Goal: Information Seeking & Learning: Learn about a topic

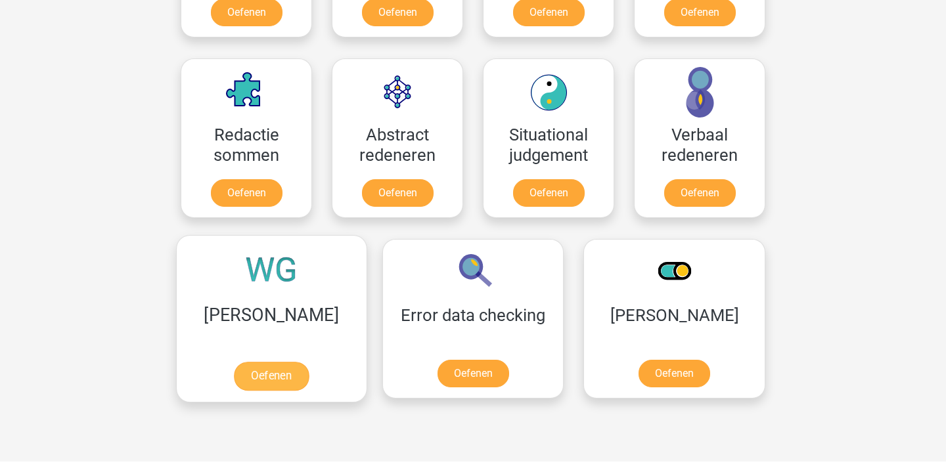
scroll to position [942, 0]
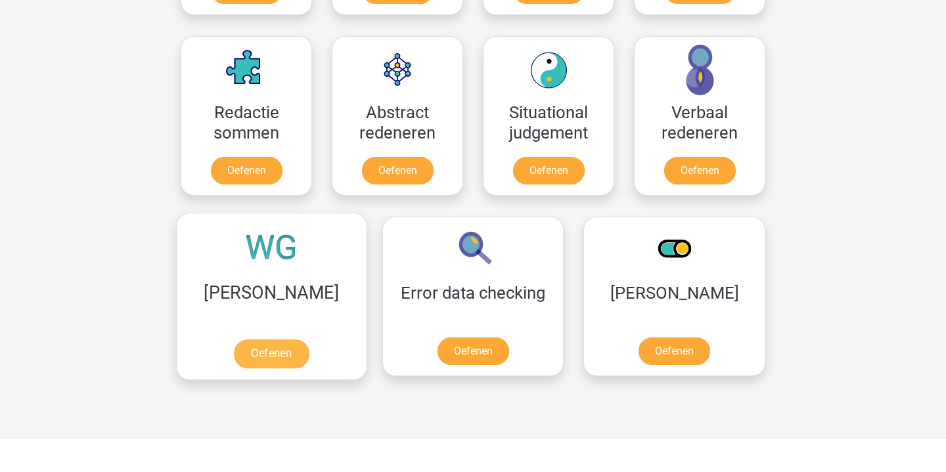
click at [254, 341] on link "Oefenen" at bounding box center [271, 354] width 75 height 29
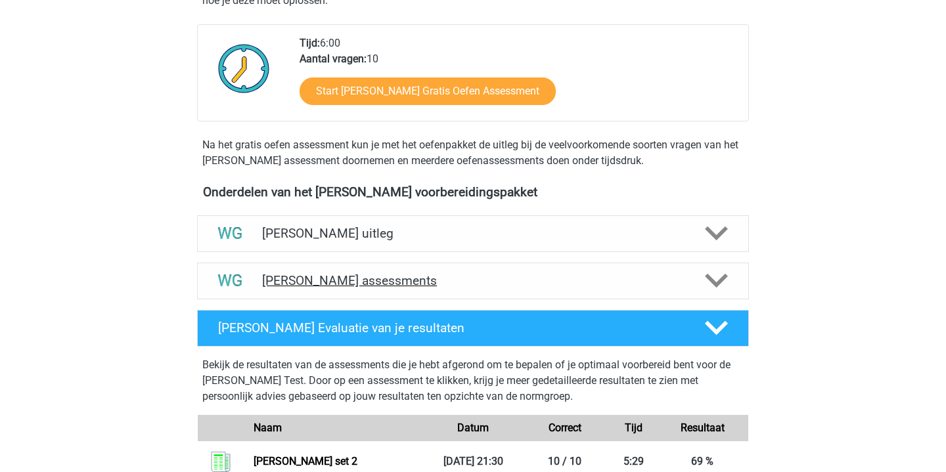
scroll to position [300, 0]
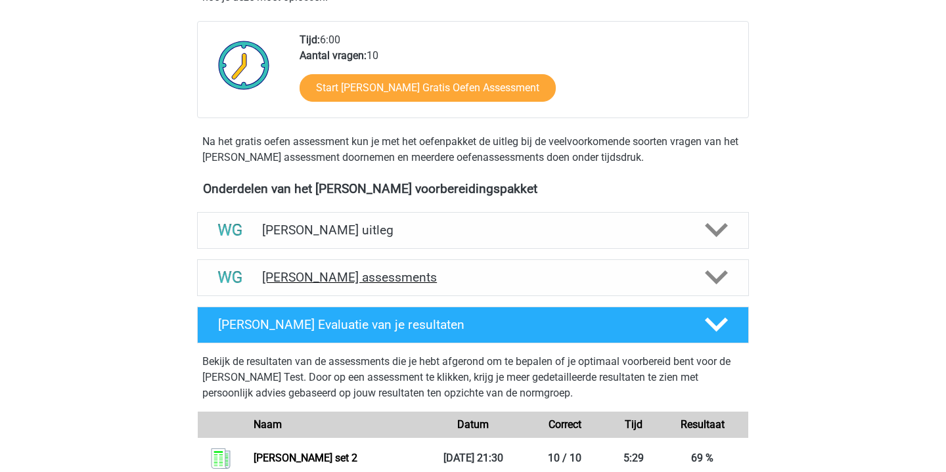
click at [432, 280] on h4 "Watson Glaser assessments" at bounding box center [473, 277] width 422 height 15
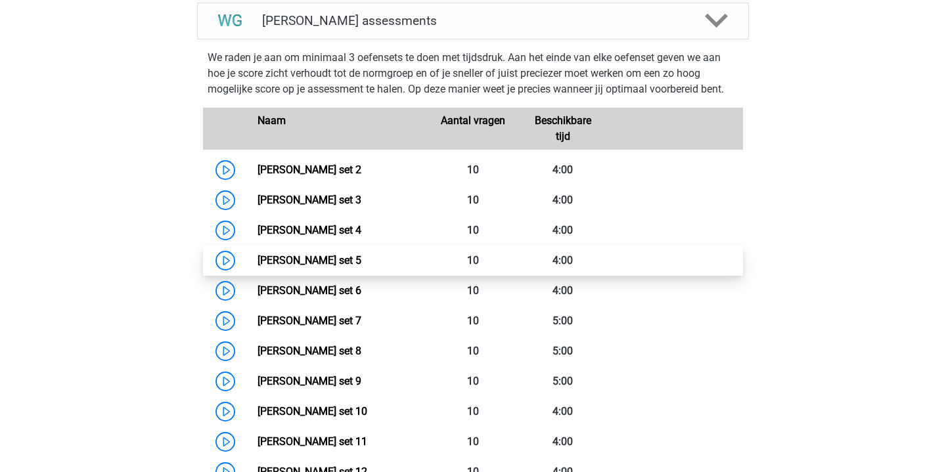
scroll to position [586, 0]
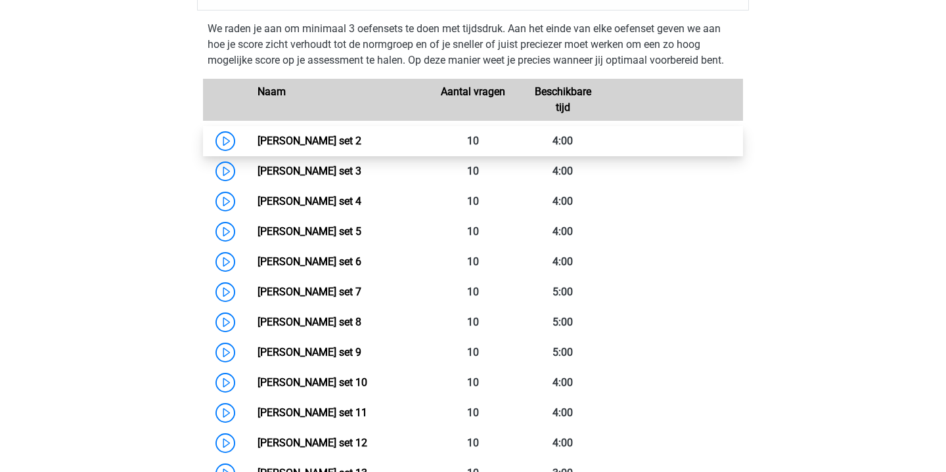
click at [258, 139] on link "[PERSON_NAME] set 2" at bounding box center [310, 141] width 104 height 12
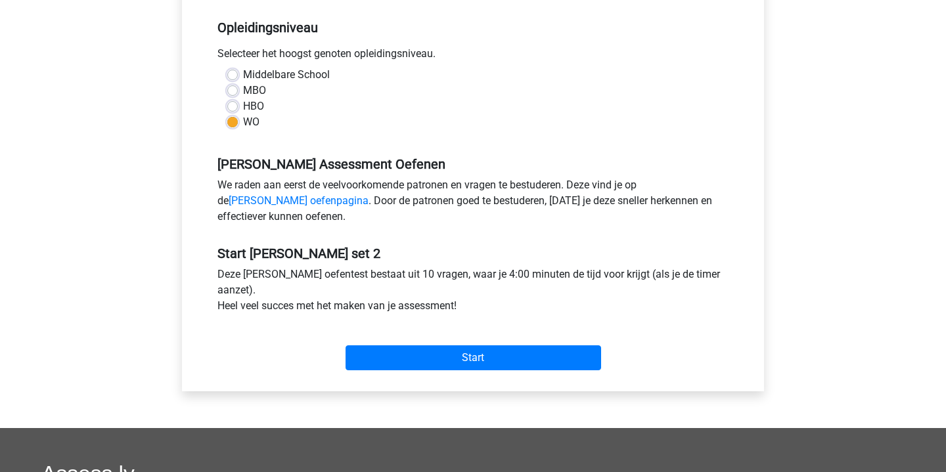
scroll to position [344, 0]
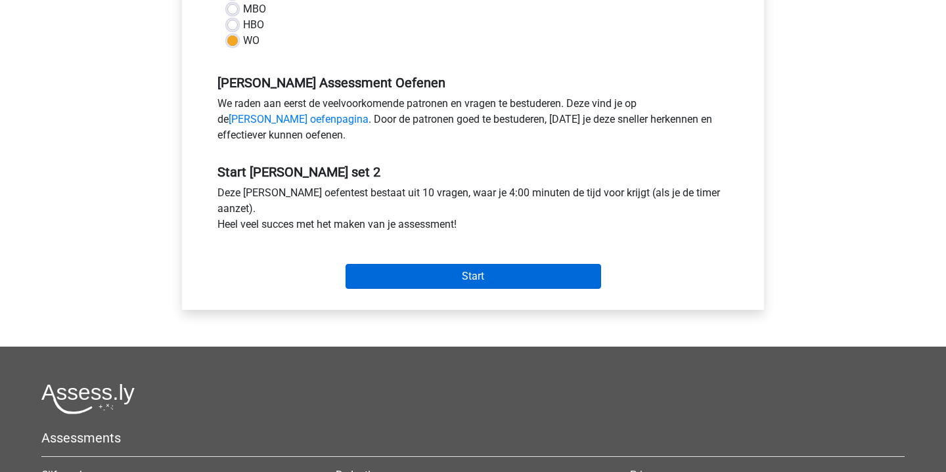
click at [481, 288] on input "Start" at bounding box center [474, 276] width 256 height 25
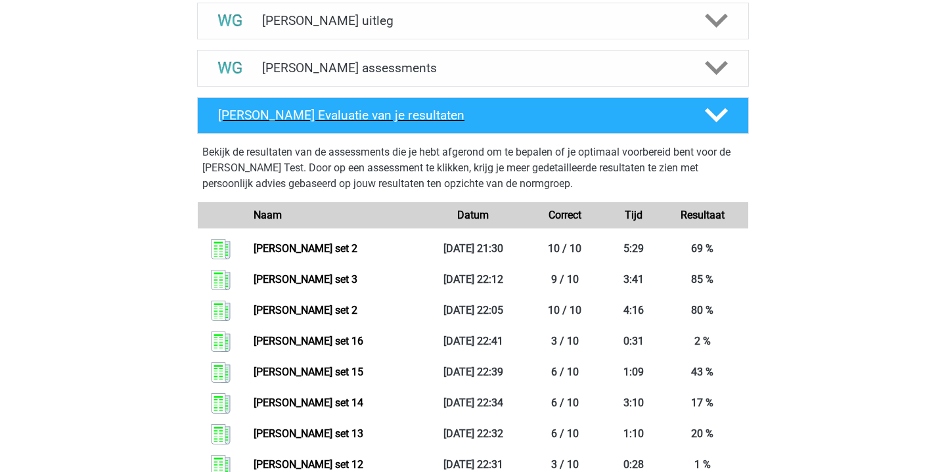
scroll to position [547, 0]
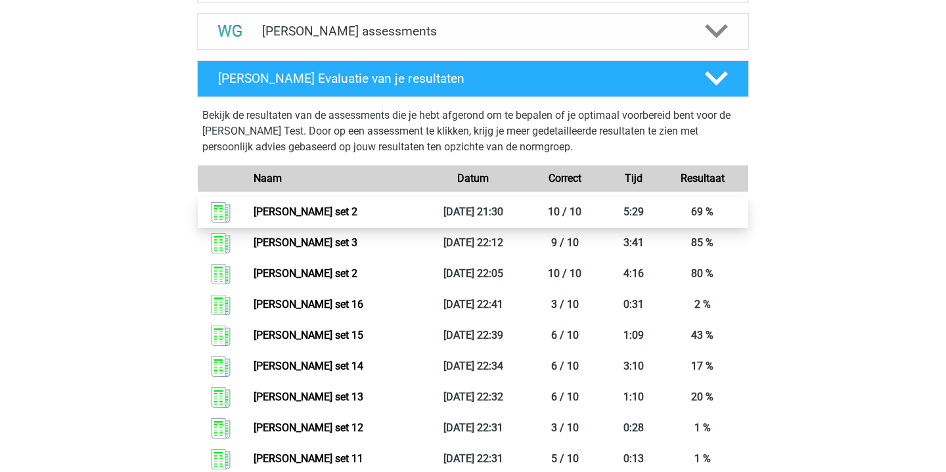
click at [254, 218] on link "Watson glaser set 2" at bounding box center [306, 212] width 104 height 12
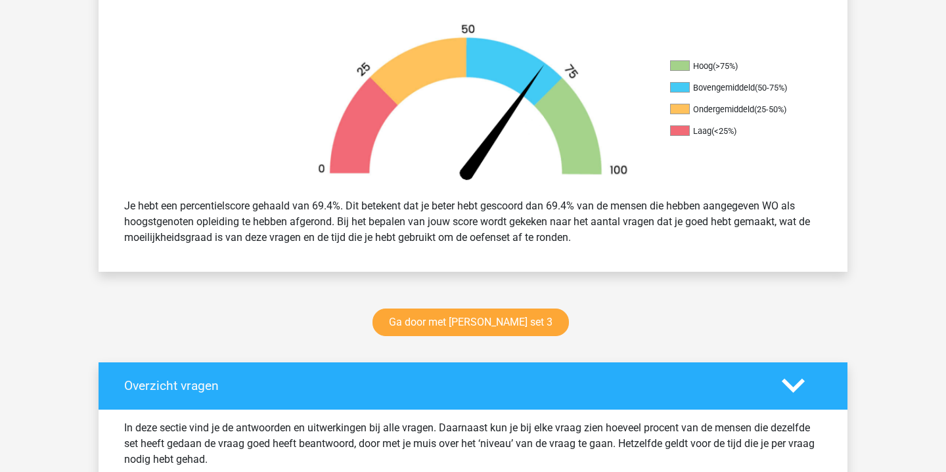
scroll to position [403, 0]
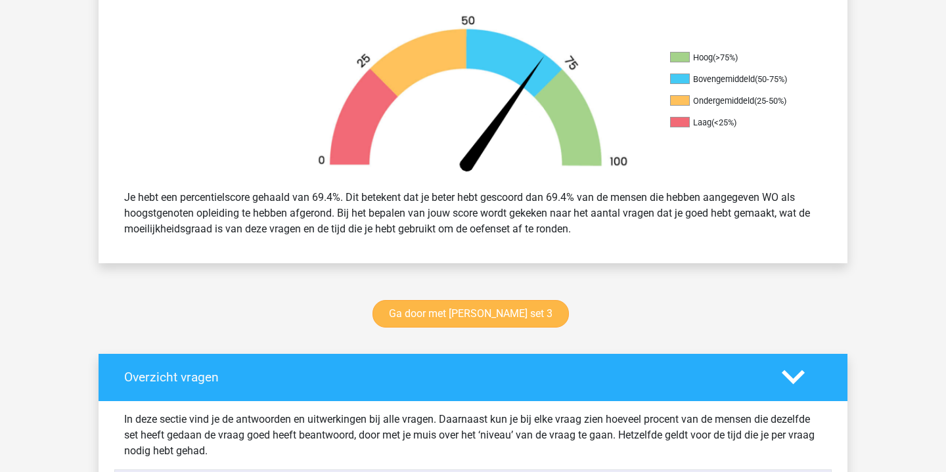
click at [482, 313] on link "Ga door met watson glaser set 3" at bounding box center [471, 314] width 196 height 28
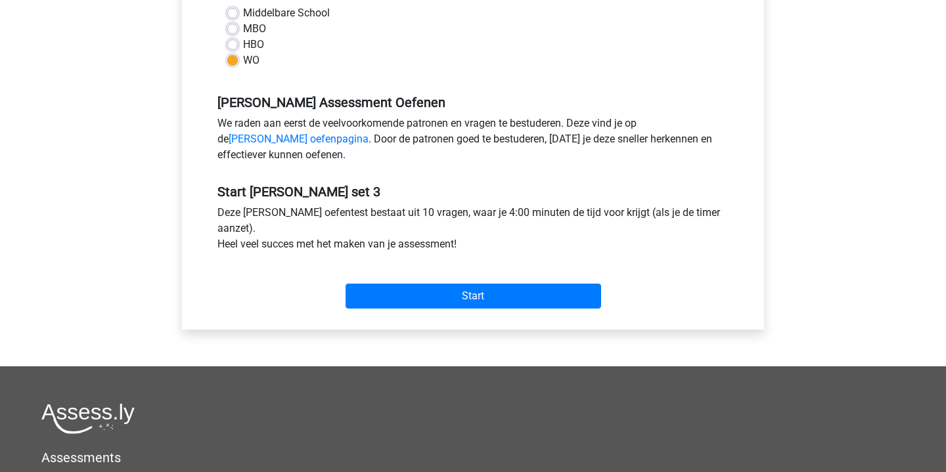
scroll to position [340, 0]
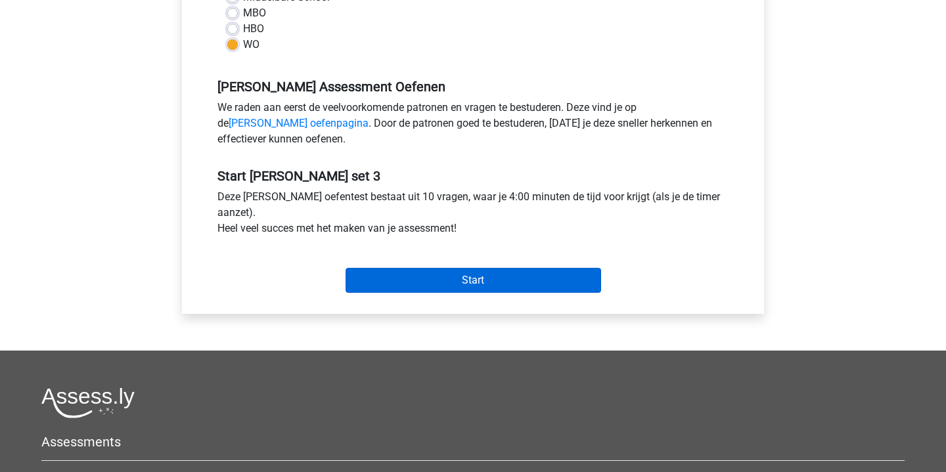
click at [504, 284] on input "Start" at bounding box center [474, 280] width 256 height 25
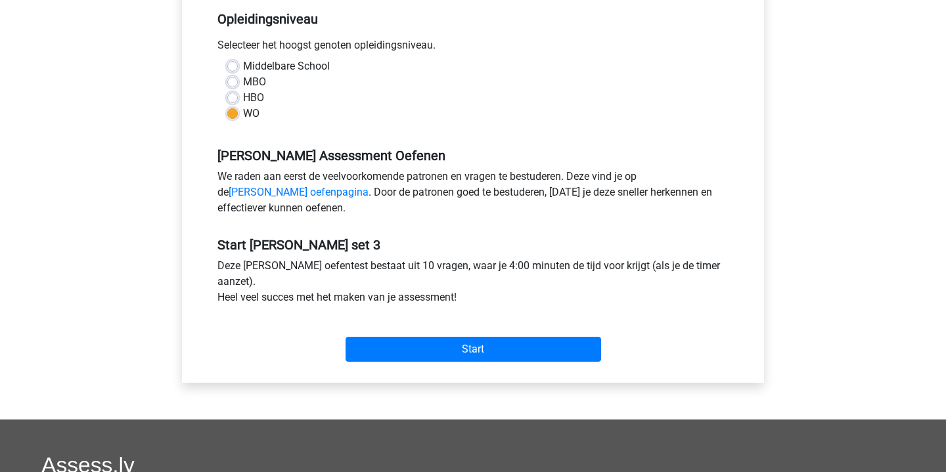
scroll to position [293, 0]
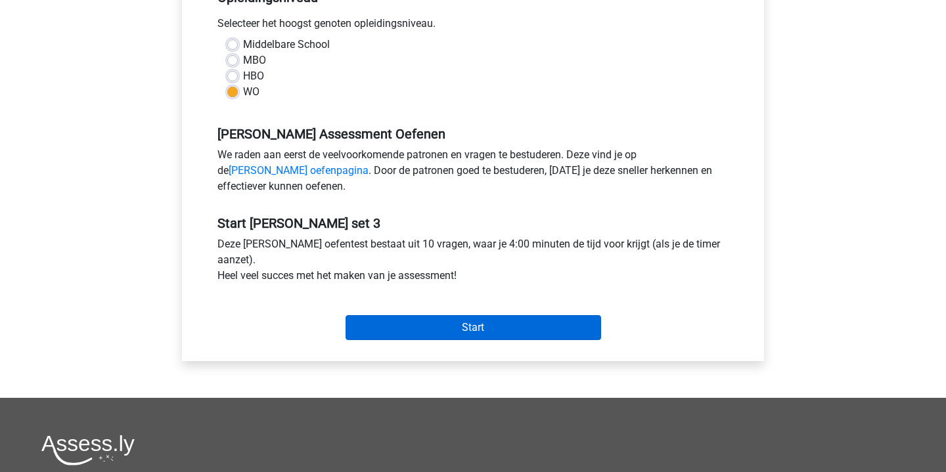
click at [484, 327] on input "Start" at bounding box center [474, 327] width 256 height 25
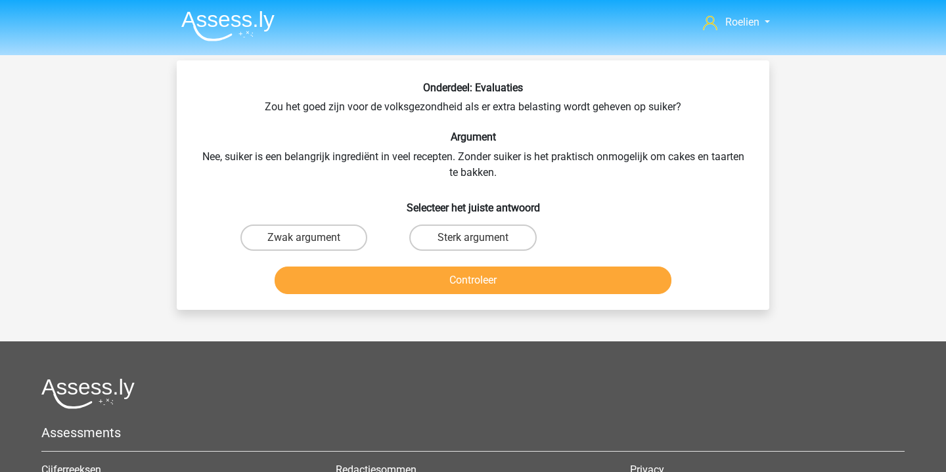
click at [307, 240] on input "Zwak argument" at bounding box center [308, 242] width 9 height 9
radio input "true"
click at [539, 284] on button "Controleer" at bounding box center [474, 281] width 398 height 28
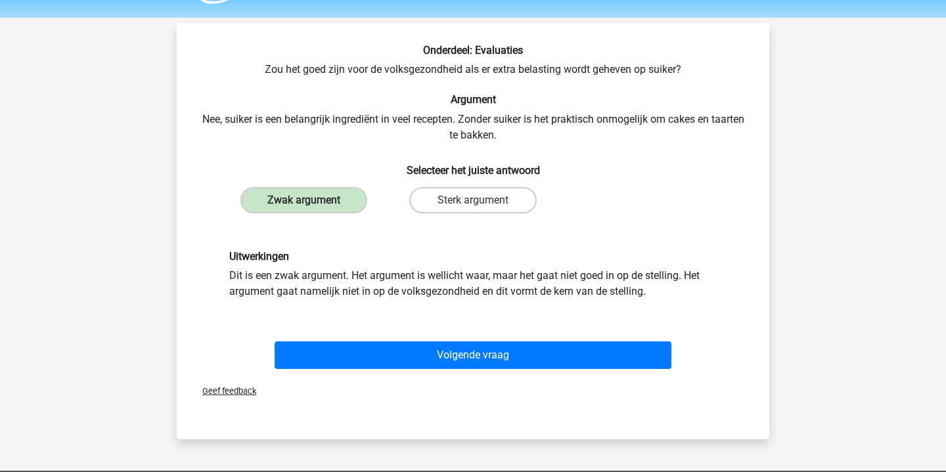
scroll to position [40, 0]
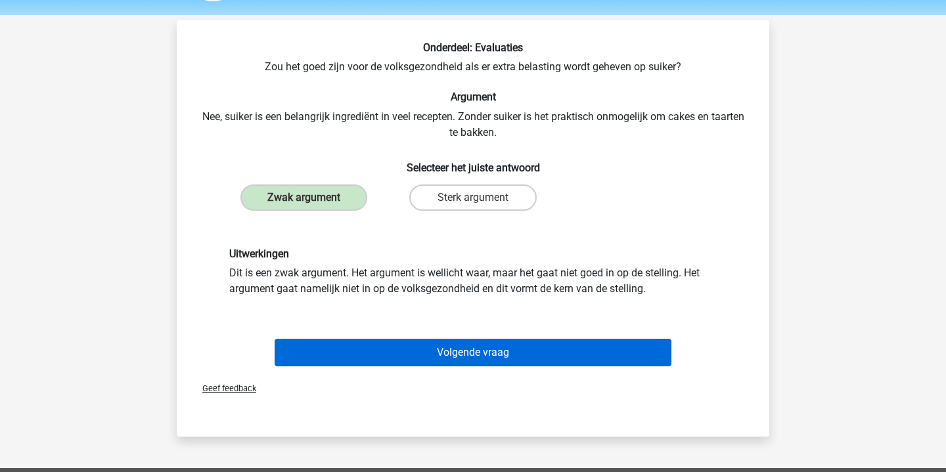
click at [476, 351] on button "Volgende vraag" at bounding box center [474, 353] width 398 height 28
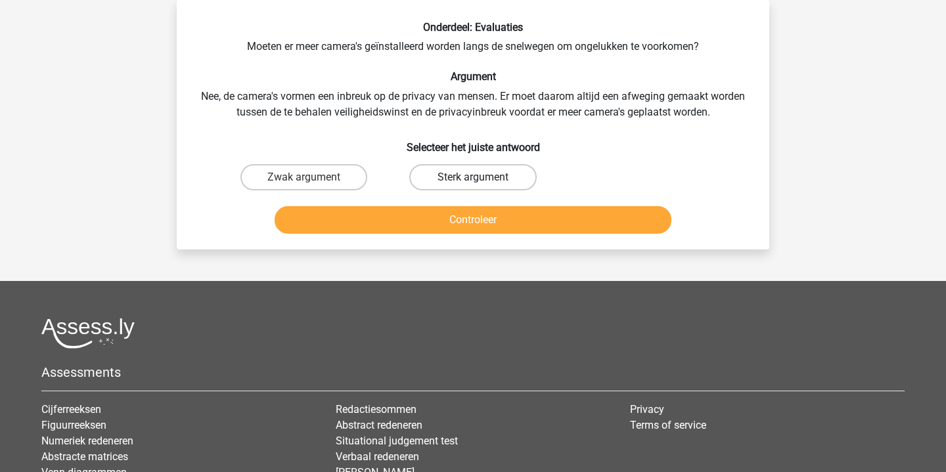
click at [486, 173] on label "Sterk argument" at bounding box center [472, 177] width 127 height 26
click at [482, 177] on input "Sterk argument" at bounding box center [477, 181] width 9 height 9
radio input "true"
click at [539, 218] on button "Controleer" at bounding box center [474, 220] width 398 height 28
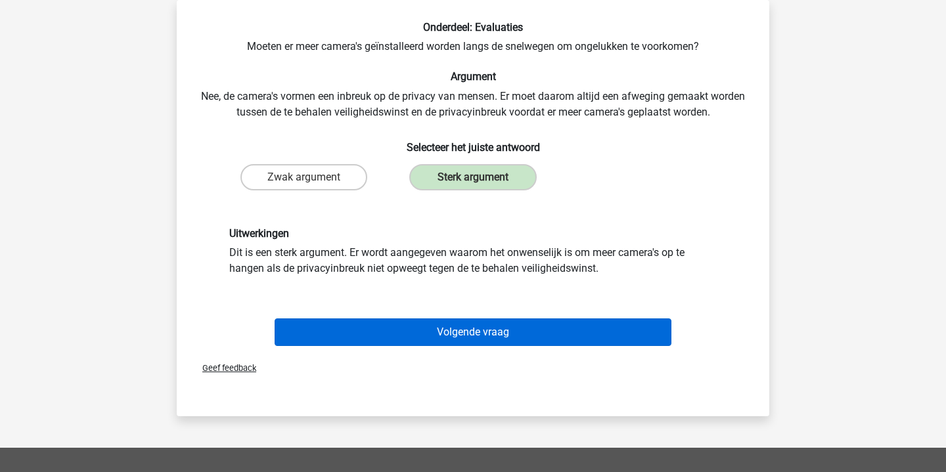
click at [514, 330] on button "Volgende vraag" at bounding box center [474, 333] width 398 height 28
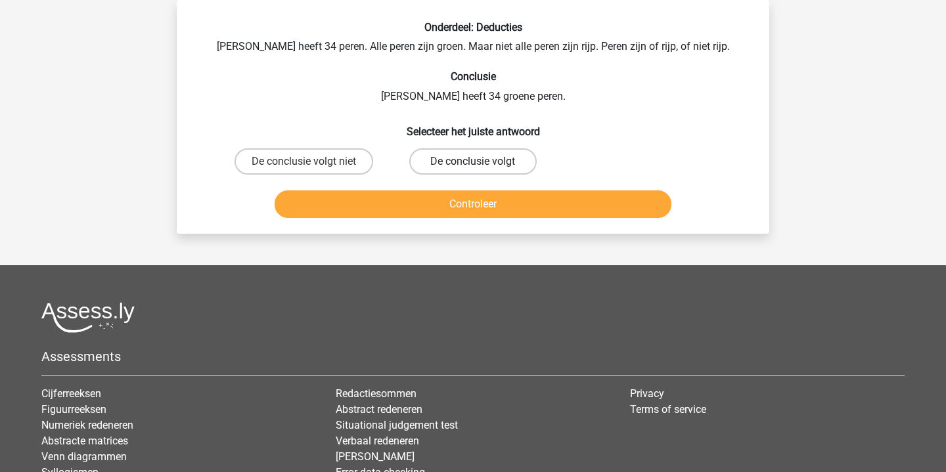
click at [485, 161] on label "De conclusie volgt" at bounding box center [472, 161] width 127 height 26
click at [482, 162] on input "De conclusie volgt" at bounding box center [477, 166] width 9 height 9
radio input "true"
click at [520, 202] on button "Controleer" at bounding box center [474, 205] width 398 height 28
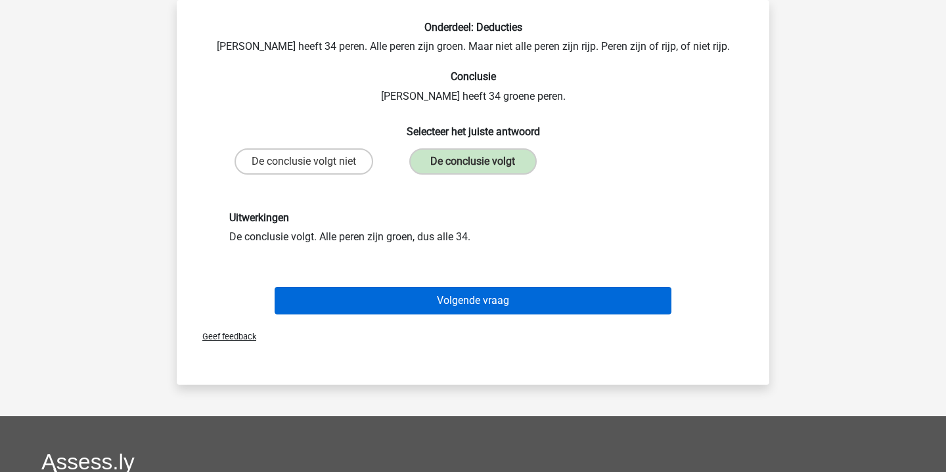
click at [507, 303] on button "Volgende vraag" at bounding box center [474, 301] width 398 height 28
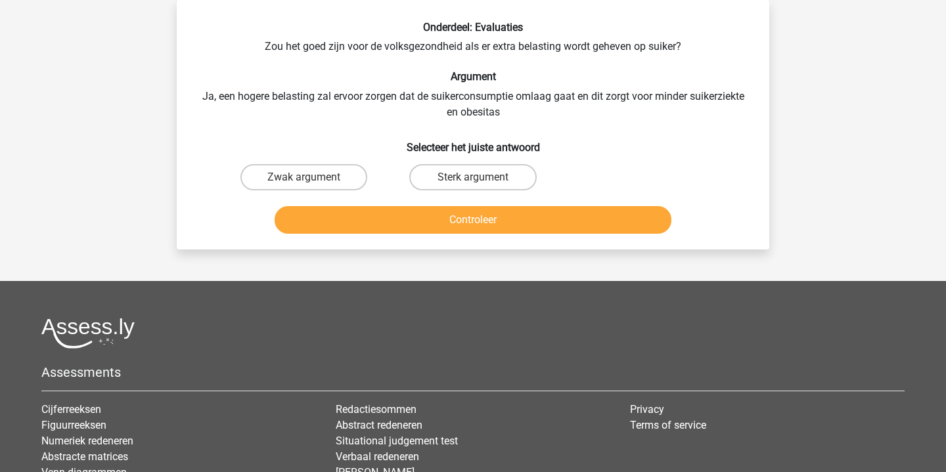
click at [478, 180] on input "Sterk argument" at bounding box center [477, 181] width 9 height 9
radio input "true"
click at [530, 221] on button "Controleer" at bounding box center [474, 220] width 398 height 28
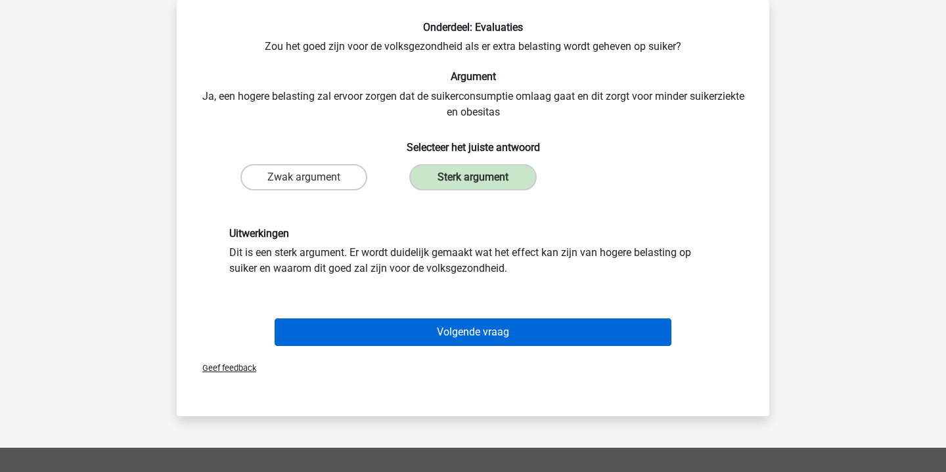
click at [497, 339] on button "Volgende vraag" at bounding box center [474, 333] width 398 height 28
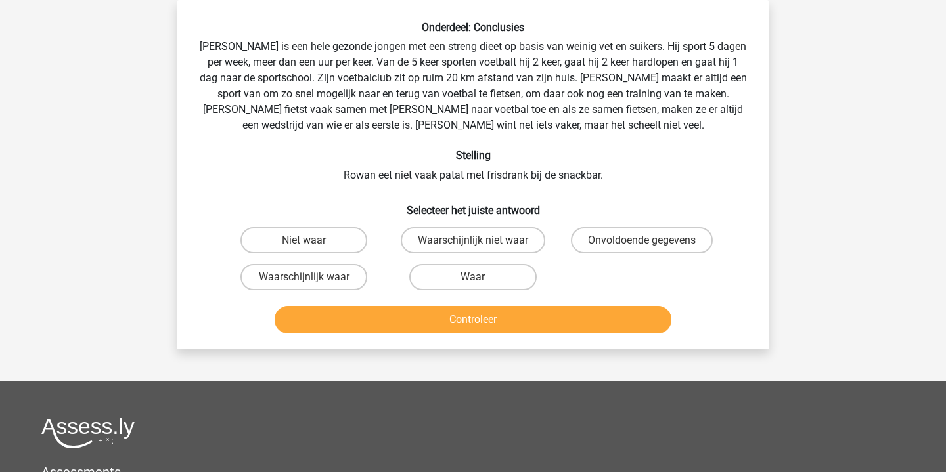
click at [479, 277] on input "Waar" at bounding box center [477, 281] width 9 height 9
radio input "true"
click at [522, 324] on button "Controleer" at bounding box center [474, 320] width 398 height 28
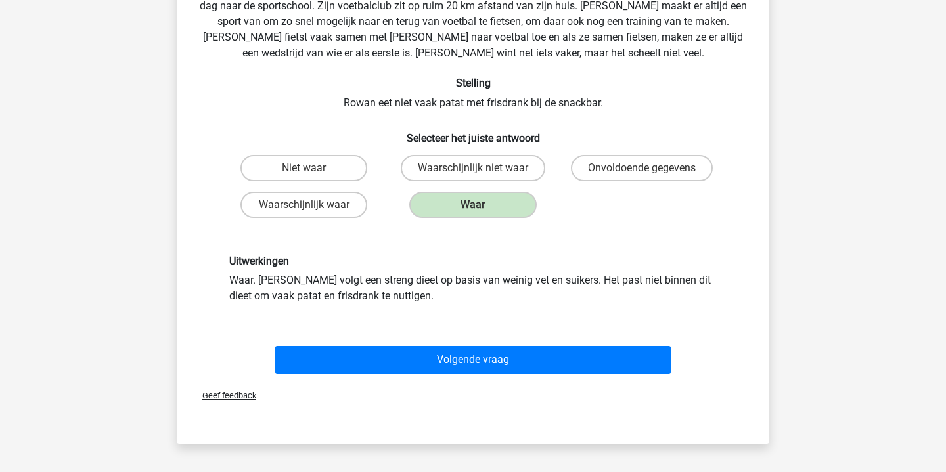
scroll to position [137, 0]
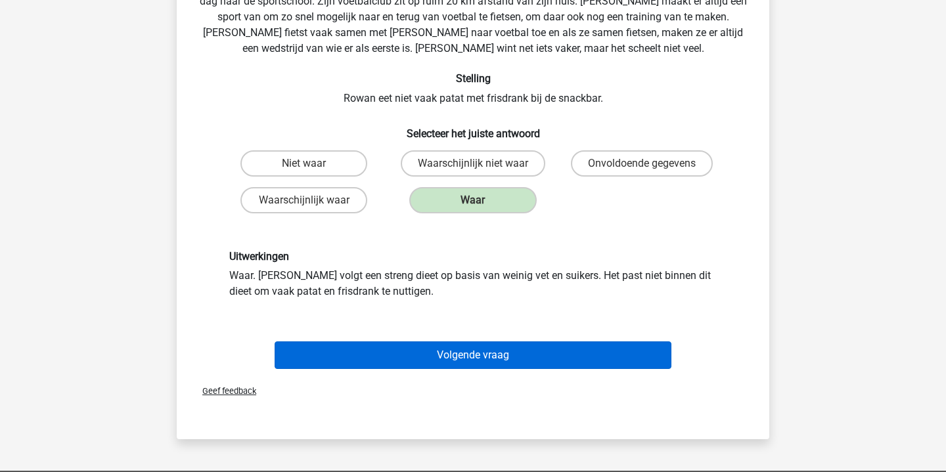
click at [506, 351] on button "Volgende vraag" at bounding box center [474, 356] width 398 height 28
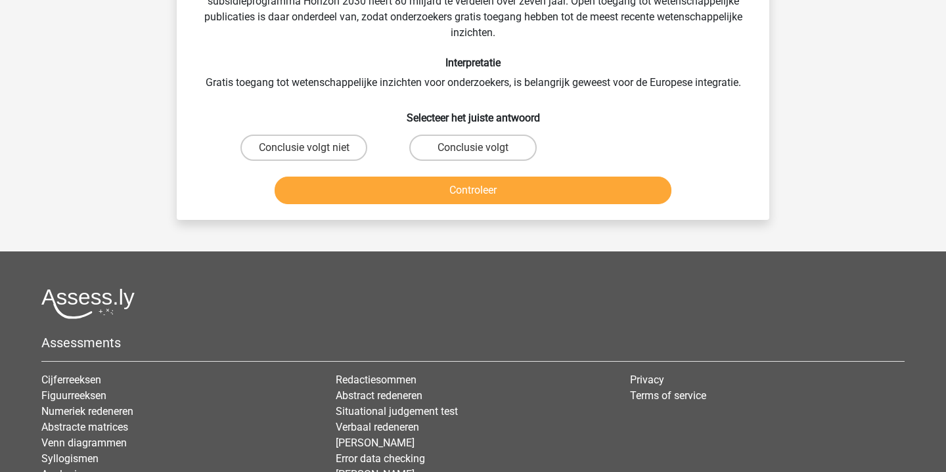
scroll to position [60, 0]
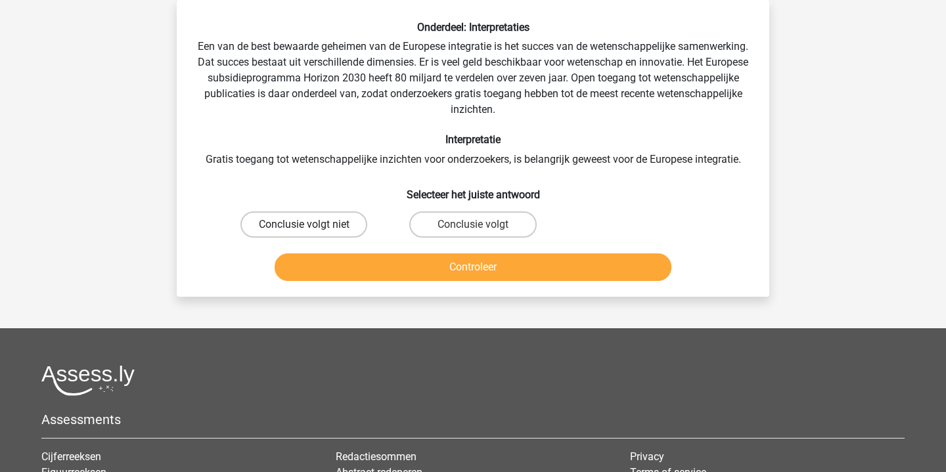
click at [337, 215] on label "Conclusie volgt niet" at bounding box center [303, 225] width 127 height 26
click at [313, 225] on input "Conclusie volgt niet" at bounding box center [308, 229] width 9 height 9
radio input "true"
click at [498, 259] on button "Controleer" at bounding box center [474, 268] width 398 height 28
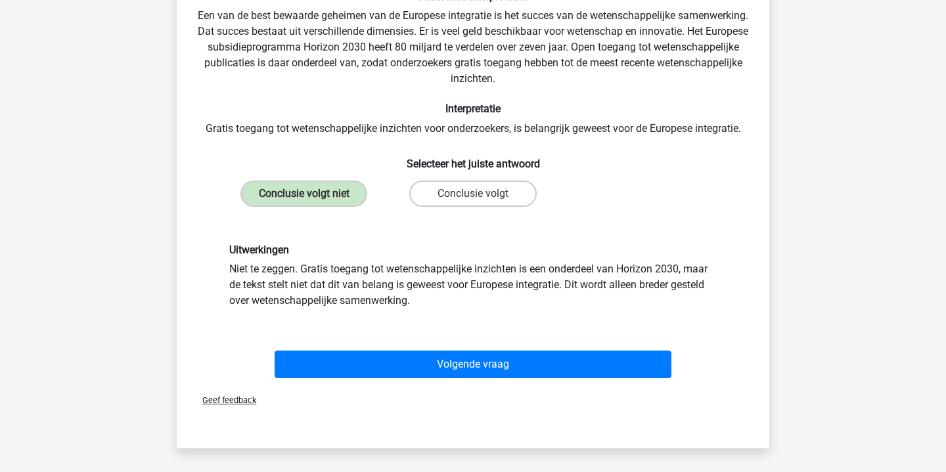
scroll to position [95, 0]
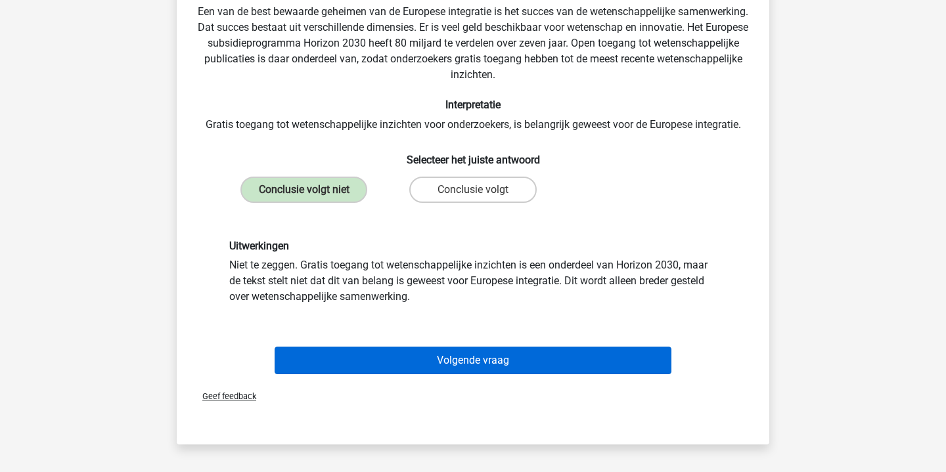
click at [499, 356] on button "Volgende vraag" at bounding box center [474, 361] width 398 height 28
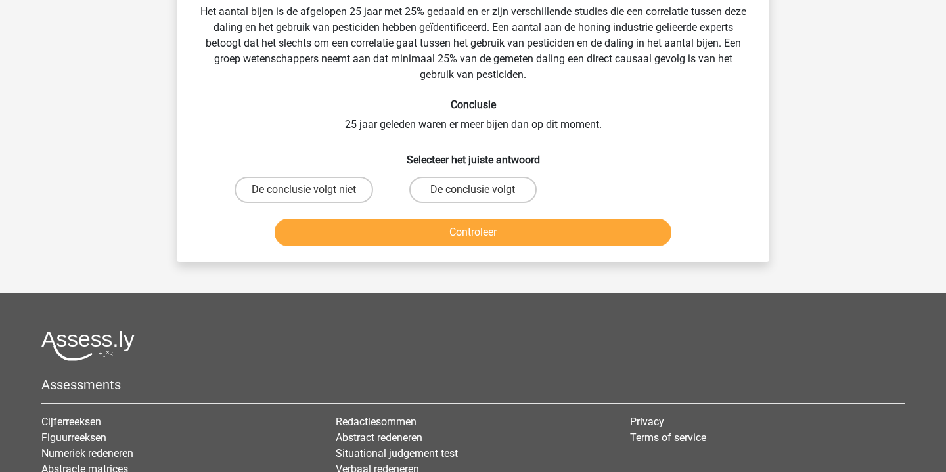
scroll to position [60, 0]
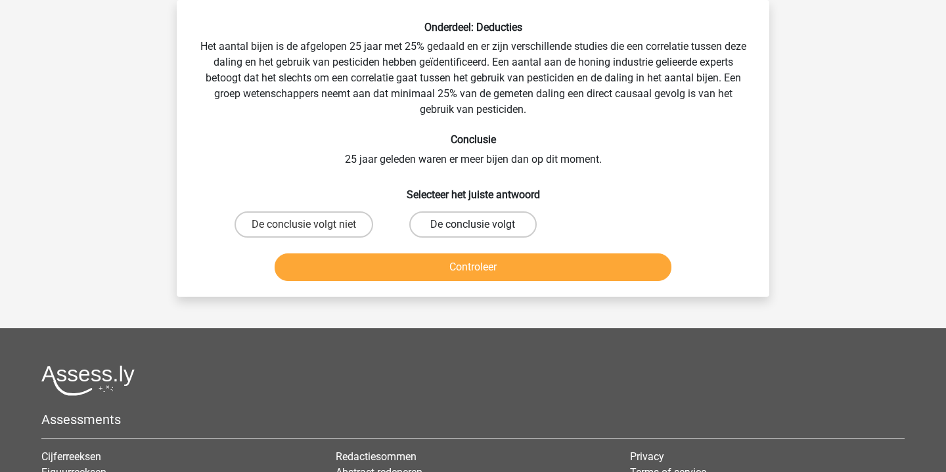
click at [451, 226] on label "De conclusie volgt" at bounding box center [472, 225] width 127 height 26
click at [473, 226] on input "De conclusie volgt" at bounding box center [477, 229] width 9 height 9
radio input "true"
click at [495, 271] on button "Controleer" at bounding box center [474, 268] width 398 height 28
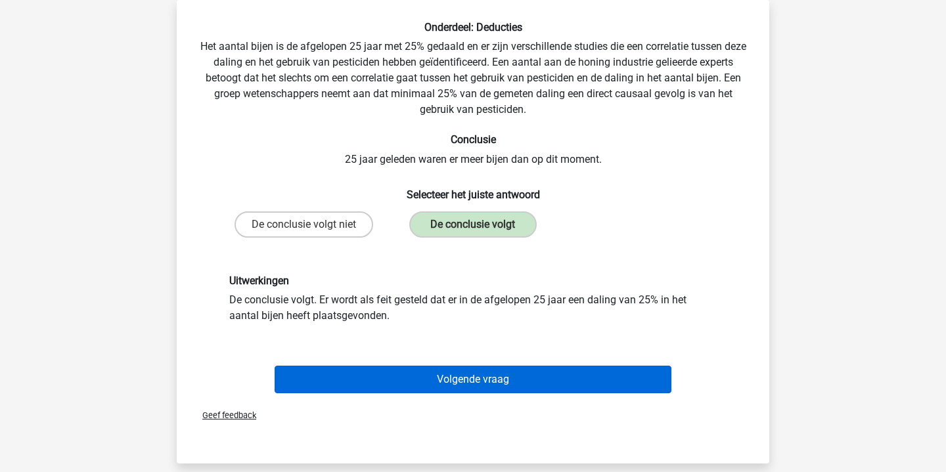
click at [502, 374] on button "Volgende vraag" at bounding box center [474, 380] width 398 height 28
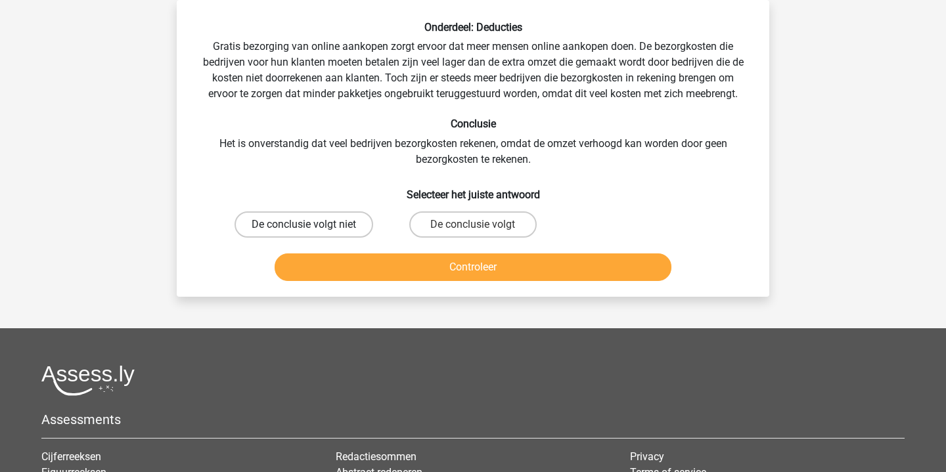
click at [330, 220] on label "De conclusie volgt niet" at bounding box center [304, 225] width 139 height 26
click at [313, 225] on input "De conclusie volgt niet" at bounding box center [308, 229] width 9 height 9
radio input "true"
click at [528, 277] on button "Controleer" at bounding box center [474, 268] width 398 height 28
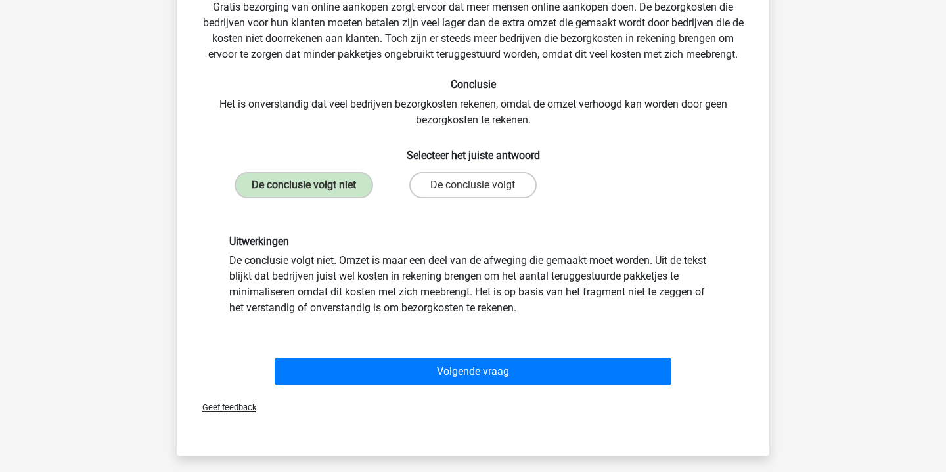
scroll to position [102, 0]
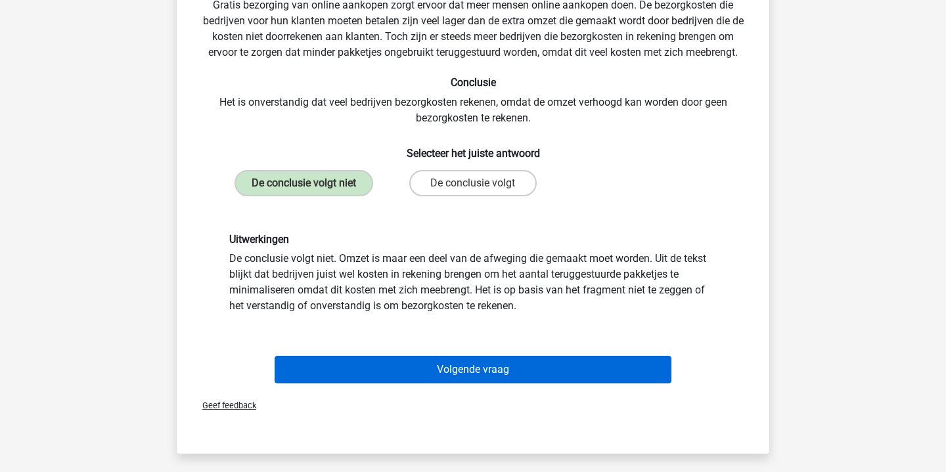
click at [520, 367] on button "Volgende vraag" at bounding box center [474, 370] width 398 height 28
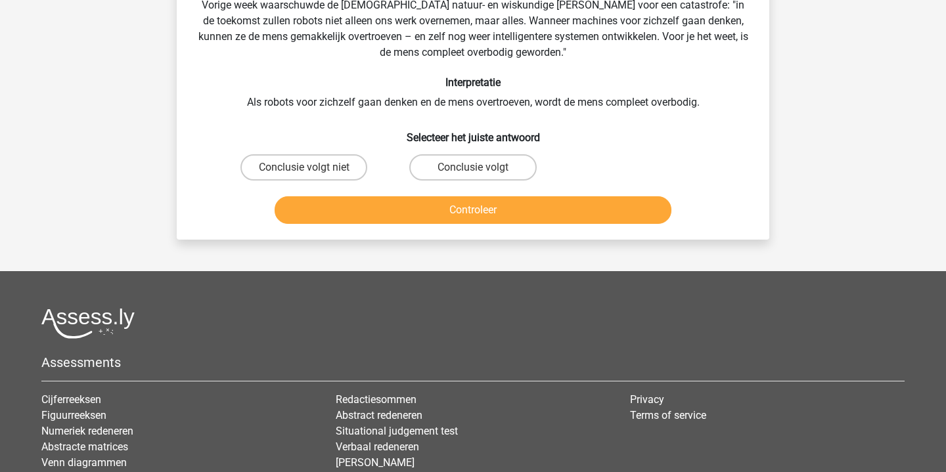
scroll to position [60, 0]
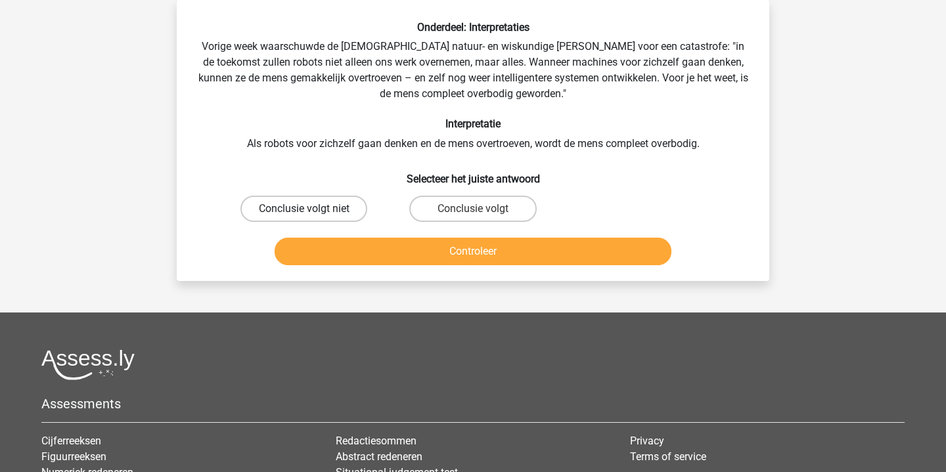
click at [328, 202] on label "Conclusie volgt niet" at bounding box center [303, 209] width 127 height 26
click at [313, 209] on input "Conclusie volgt niet" at bounding box center [308, 213] width 9 height 9
radio input "true"
click at [486, 252] on button "Controleer" at bounding box center [474, 252] width 398 height 28
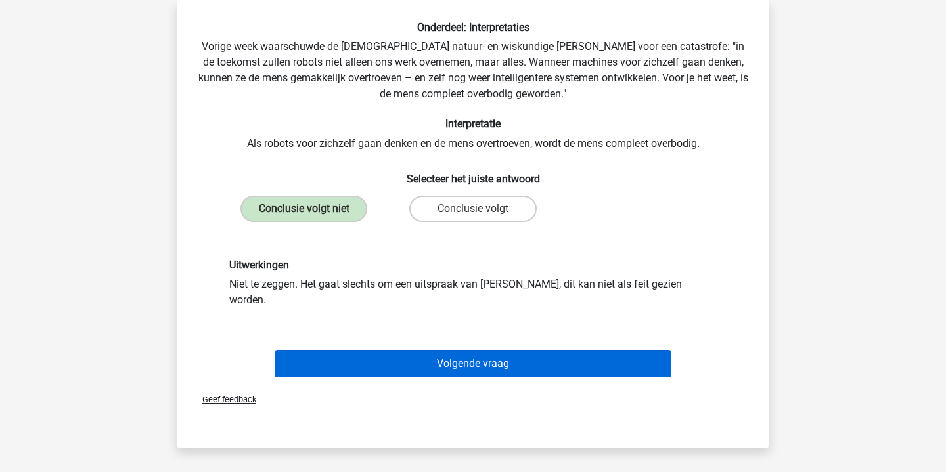
click at [528, 357] on button "Volgende vraag" at bounding box center [474, 364] width 398 height 28
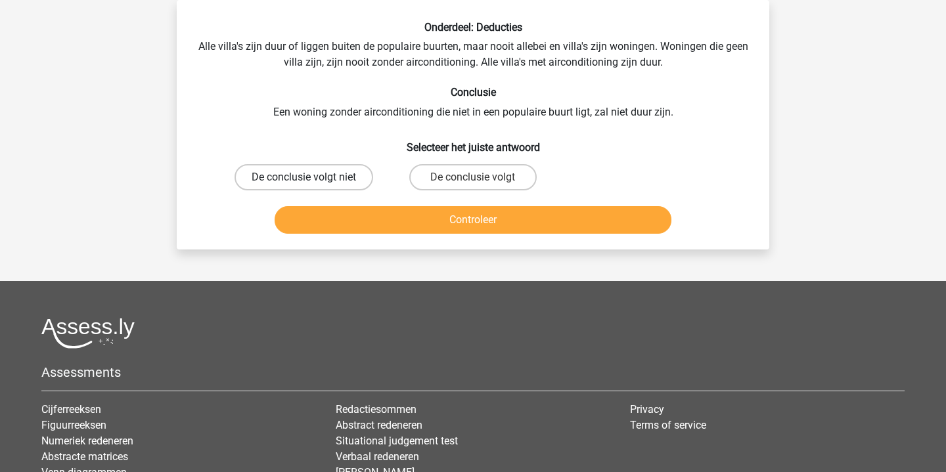
click at [327, 173] on label "De conclusie volgt niet" at bounding box center [304, 177] width 139 height 26
click at [313, 177] on input "De conclusie volgt niet" at bounding box center [308, 181] width 9 height 9
radio input "true"
click at [509, 225] on button "Controleer" at bounding box center [474, 220] width 398 height 28
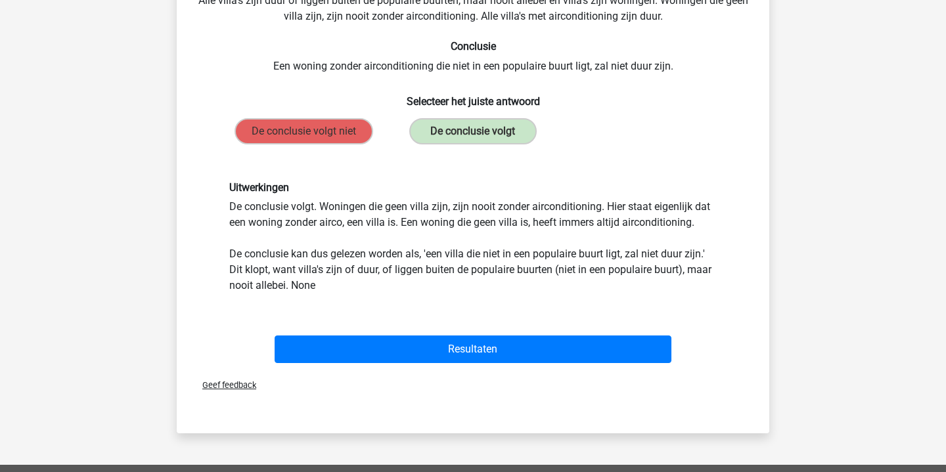
scroll to position [150, 0]
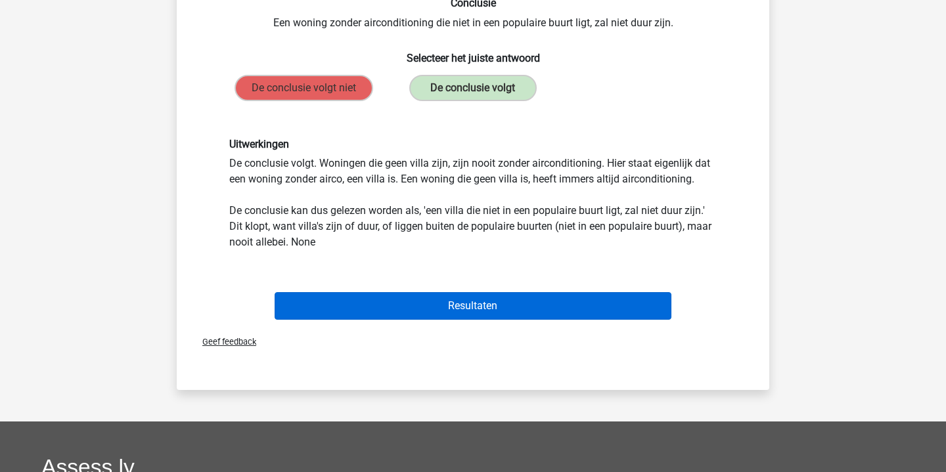
click at [534, 312] on button "Resultaten" at bounding box center [474, 306] width 398 height 28
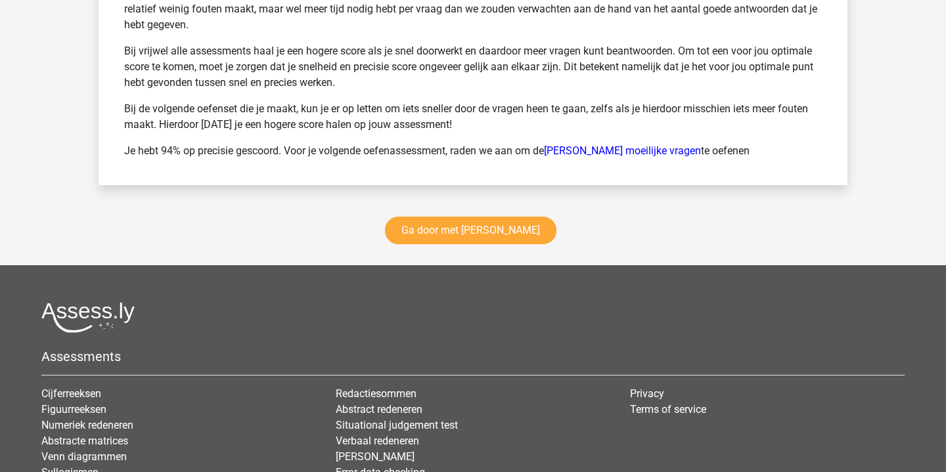
scroll to position [1837, 0]
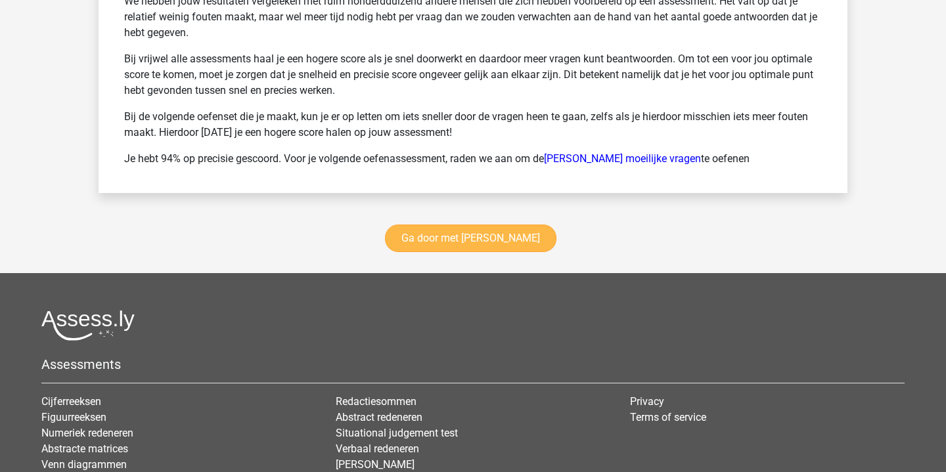
click at [504, 236] on link "Ga door met watson glaser" at bounding box center [470, 239] width 171 height 28
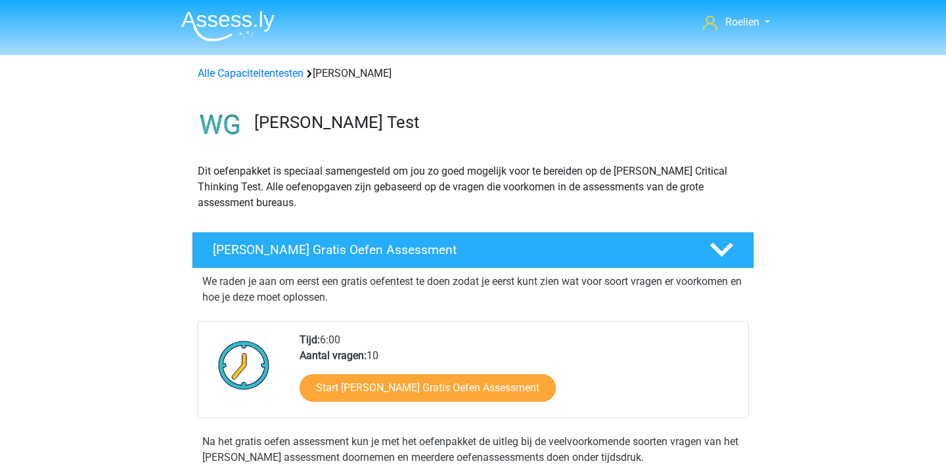
scroll to position [555, 0]
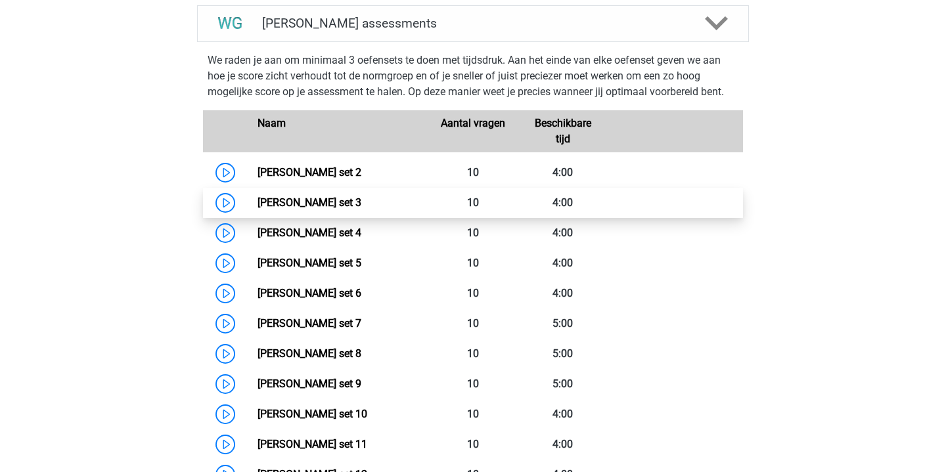
click at [258, 202] on link "[PERSON_NAME] set 3" at bounding box center [310, 202] width 104 height 12
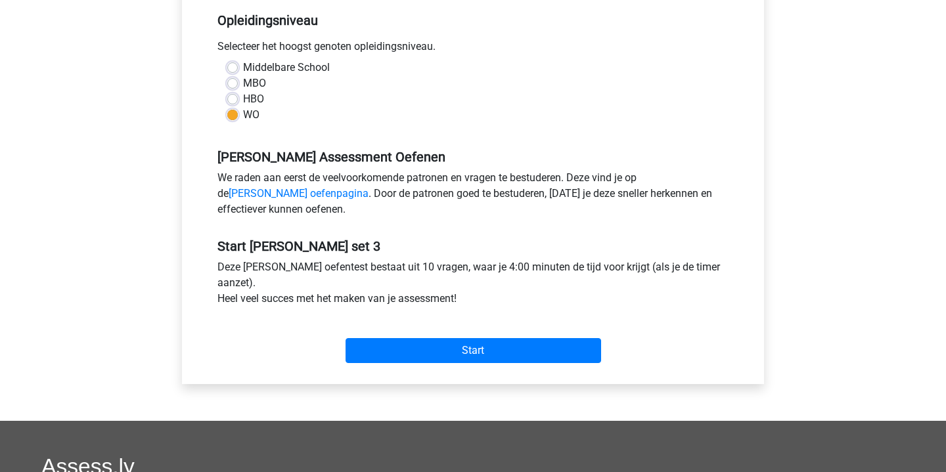
scroll to position [290, 0]
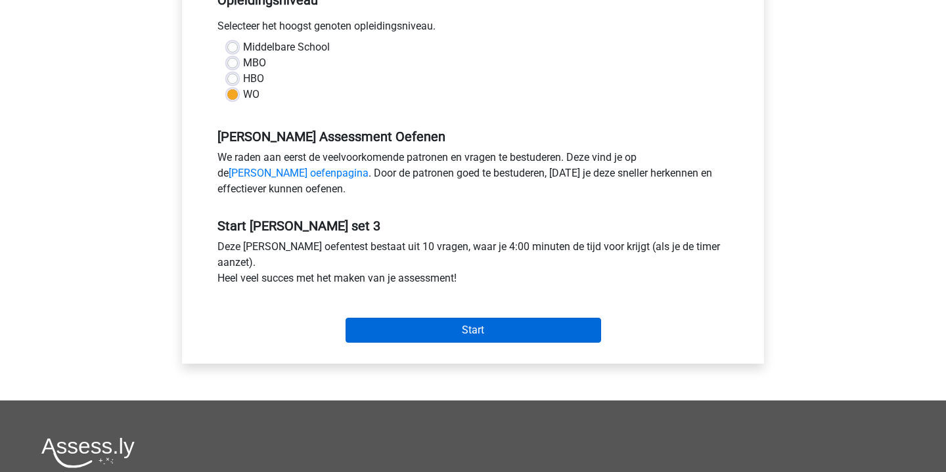
click at [472, 330] on input "Start" at bounding box center [474, 330] width 256 height 25
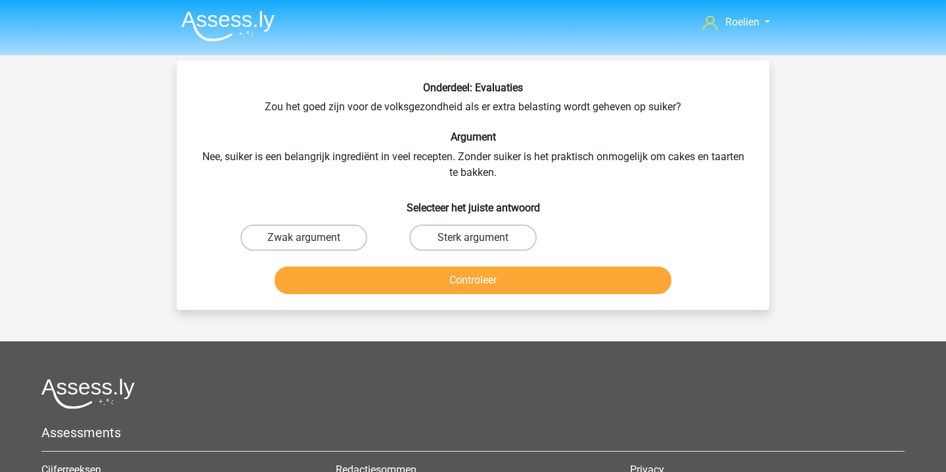
click at [219, 16] on img at bounding box center [227, 26] width 93 height 31
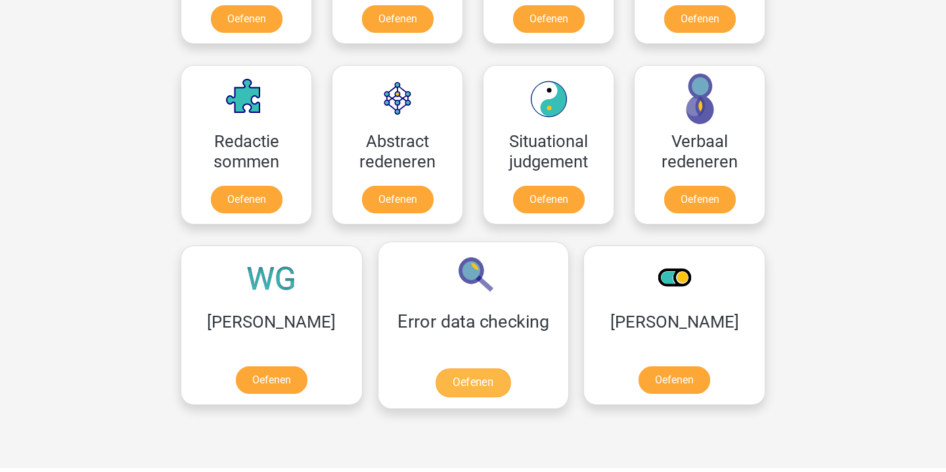
scroll to position [926, 0]
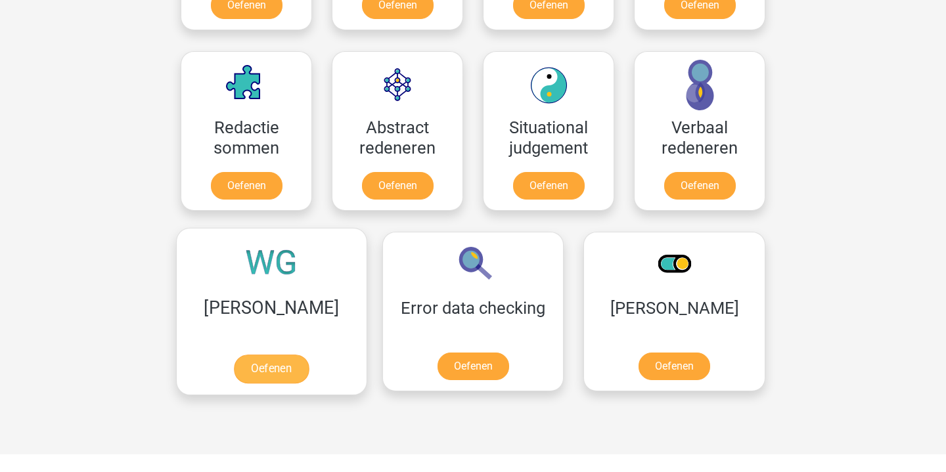
click at [278, 355] on link "Oefenen" at bounding box center [271, 369] width 75 height 29
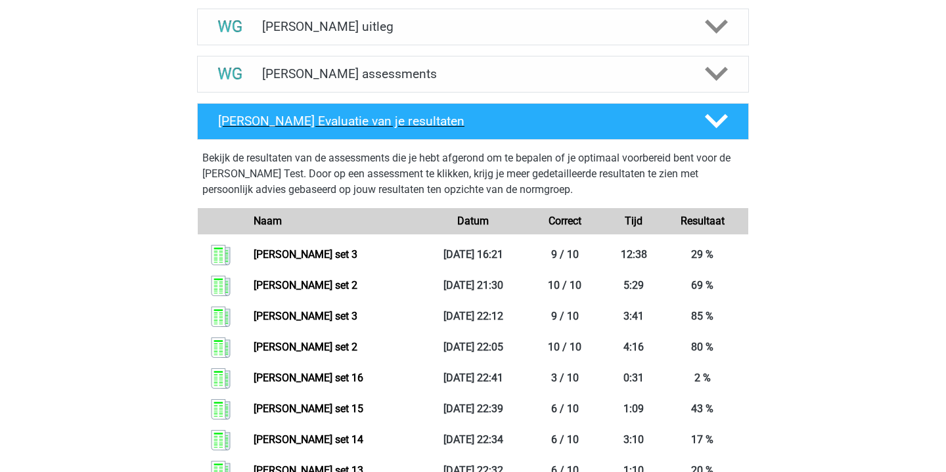
scroll to position [520, 0]
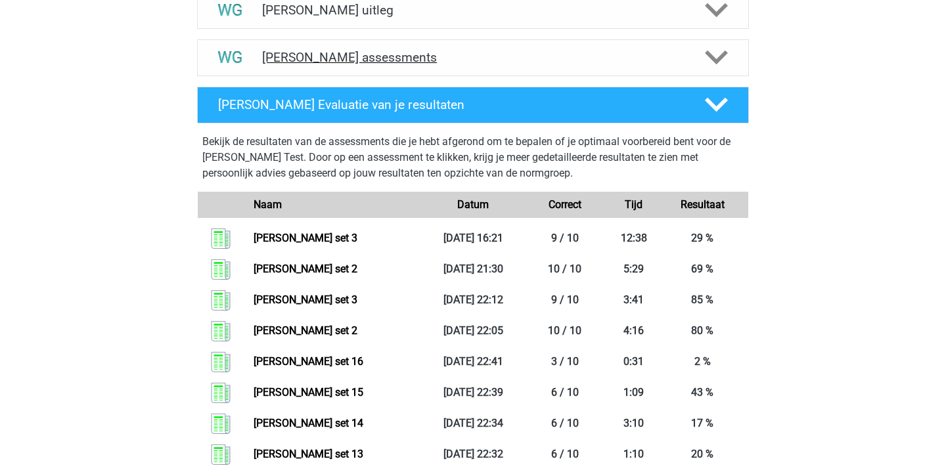
click at [424, 42] on div "[PERSON_NAME] assessments" at bounding box center [473, 57] width 552 height 37
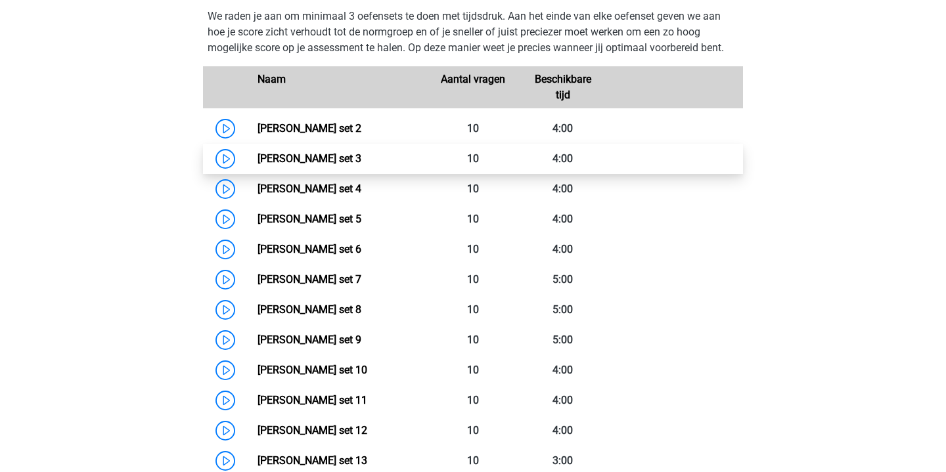
scroll to position [608, 0]
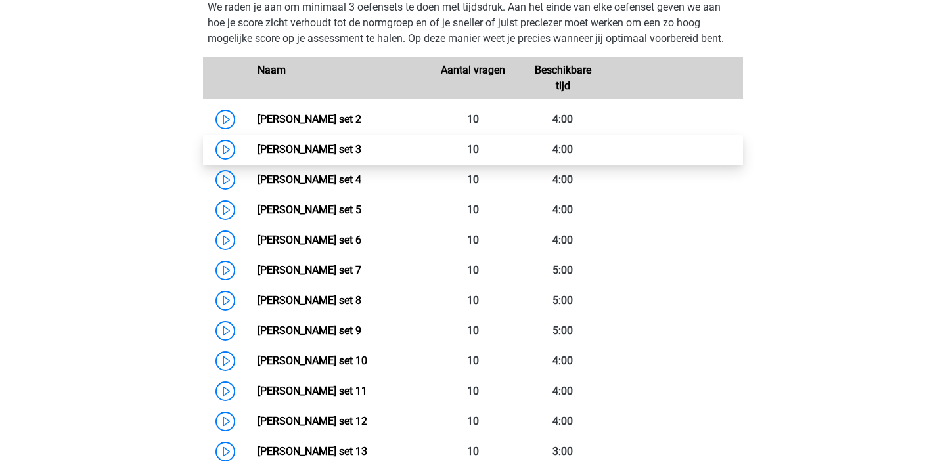
click at [258, 154] on link "[PERSON_NAME] set 3" at bounding box center [310, 149] width 104 height 12
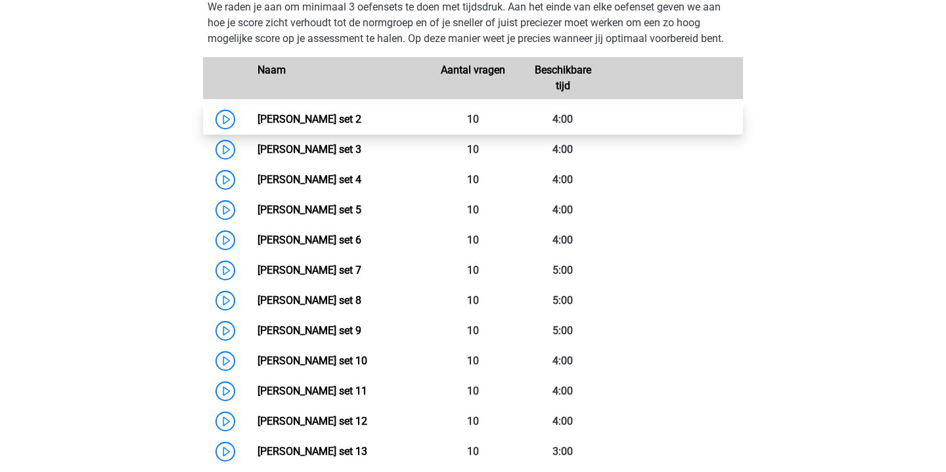
click at [258, 116] on link "Watson Glaser set 2" at bounding box center [310, 119] width 104 height 12
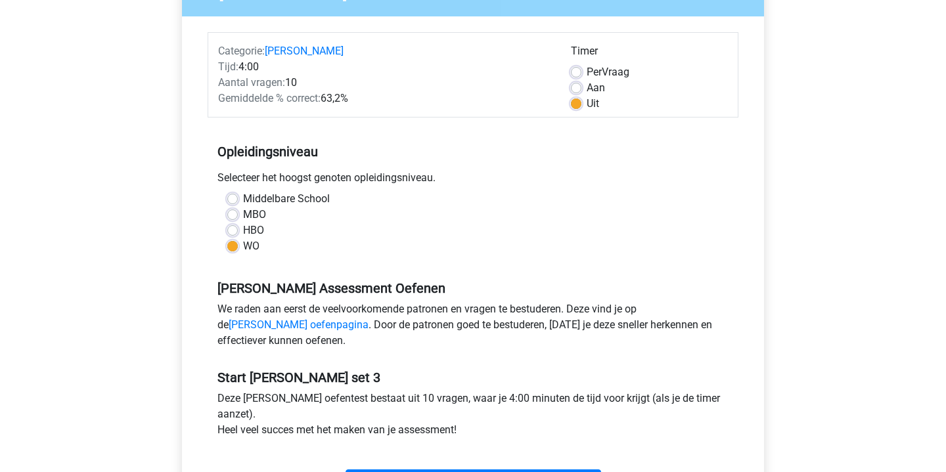
scroll to position [185, 0]
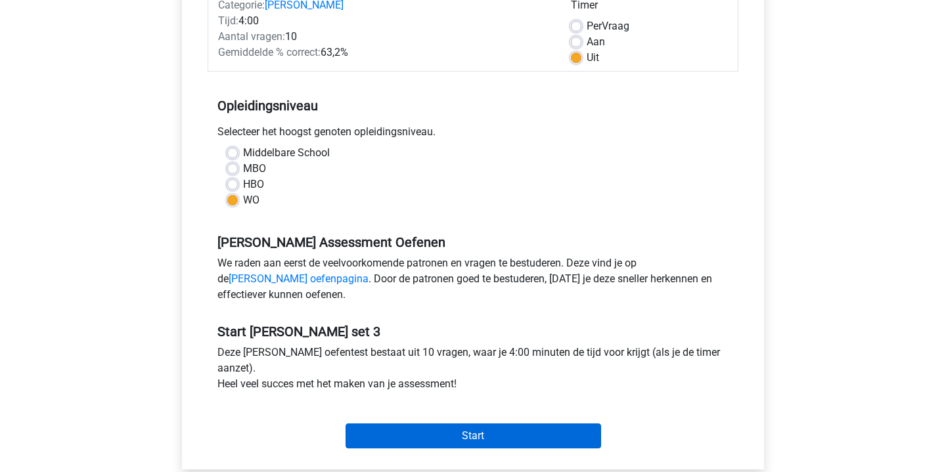
click at [434, 432] on input "Start" at bounding box center [474, 436] width 256 height 25
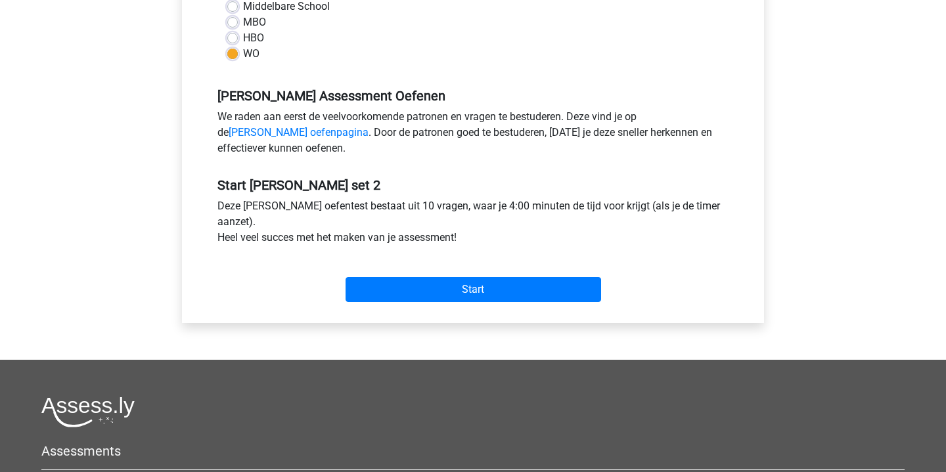
scroll to position [365, 0]
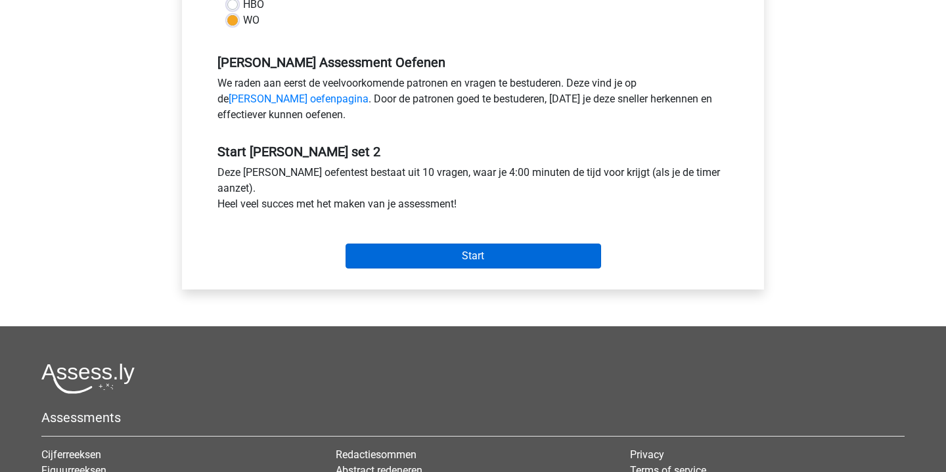
click at [473, 252] on input "Start" at bounding box center [474, 256] width 256 height 25
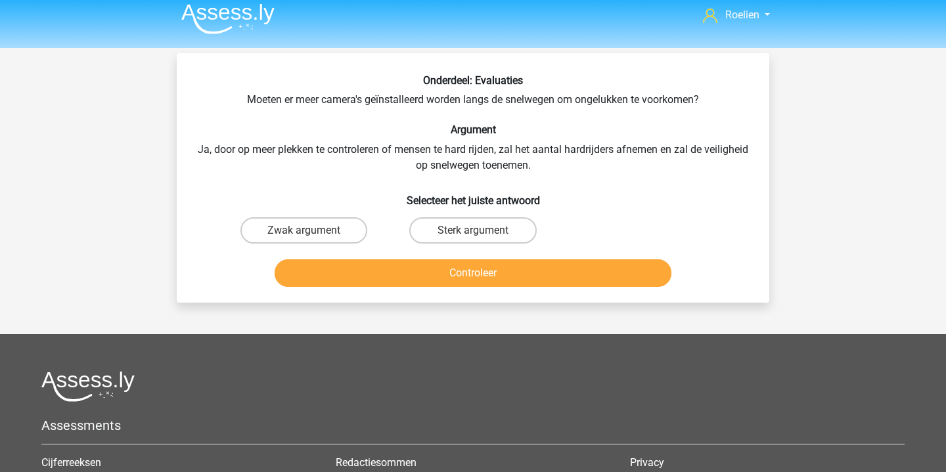
scroll to position [3, 0]
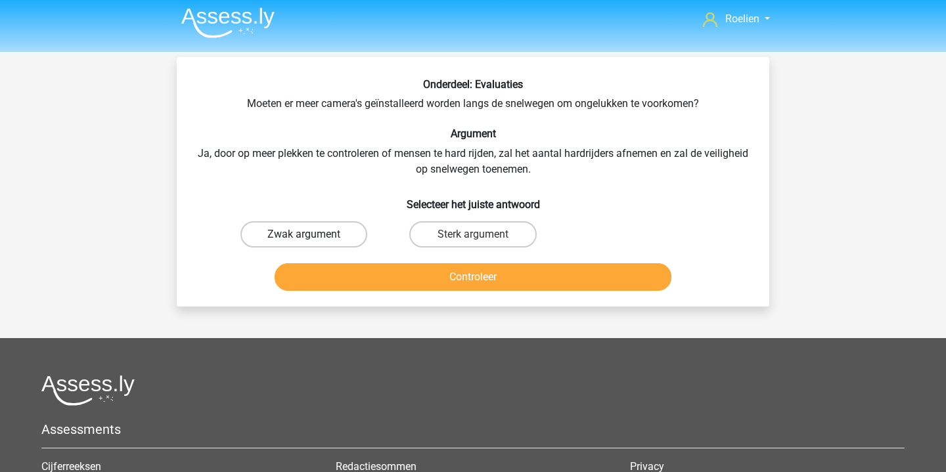
click at [309, 233] on label "Zwak argument" at bounding box center [303, 234] width 127 height 26
click at [309, 235] on input "Zwak argument" at bounding box center [308, 239] width 9 height 9
radio input "true"
click at [499, 279] on button "Controleer" at bounding box center [474, 277] width 398 height 28
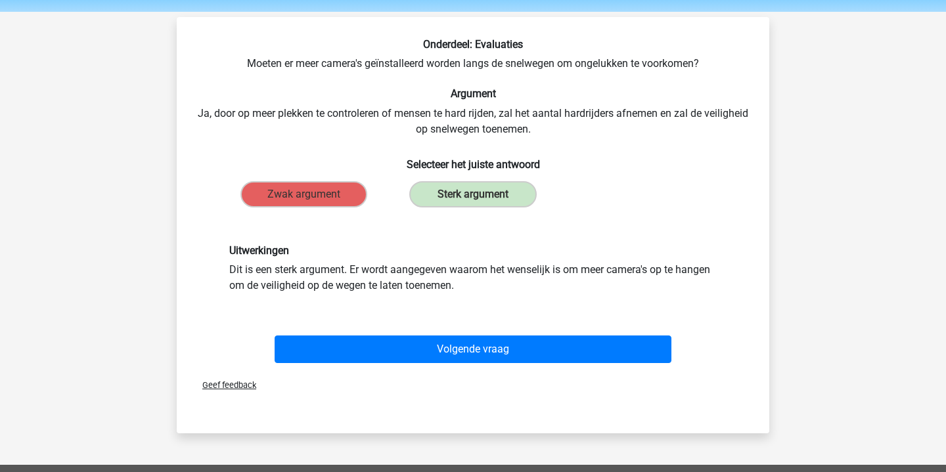
scroll to position [51, 0]
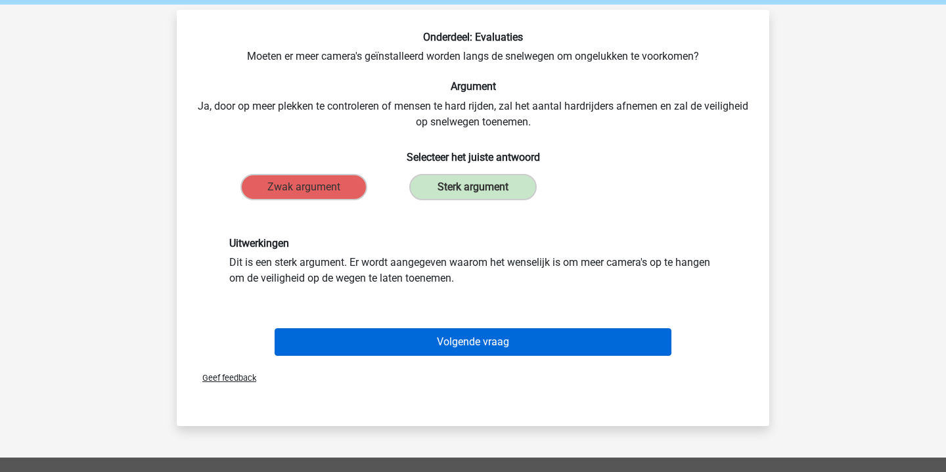
click at [493, 342] on button "Volgende vraag" at bounding box center [474, 343] width 398 height 28
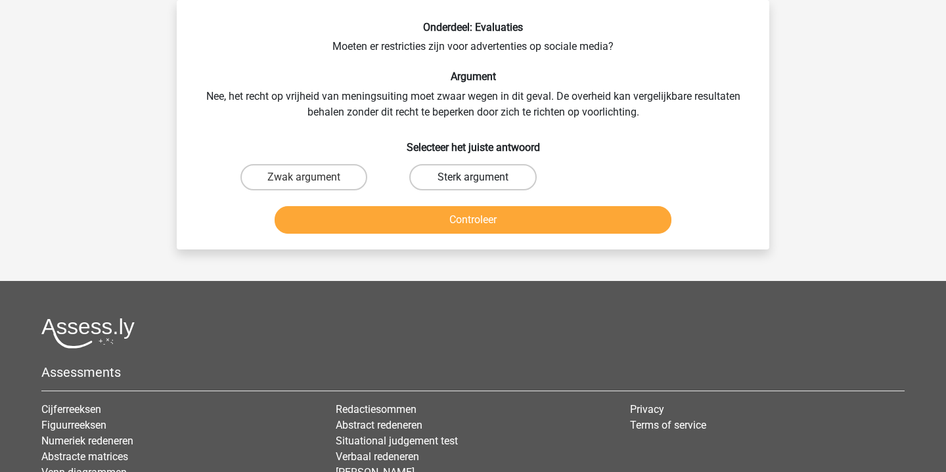
click at [462, 170] on label "Sterk argument" at bounding box center [472, 177] width 127 height 26
click at [473, 177] on input "Sterk argument" at bounding box center [477, 181] width 9 height 9
radio input "true"
click at [503, 223] on button "Controleer" at bounding box center [474, 220] width 398 height 28
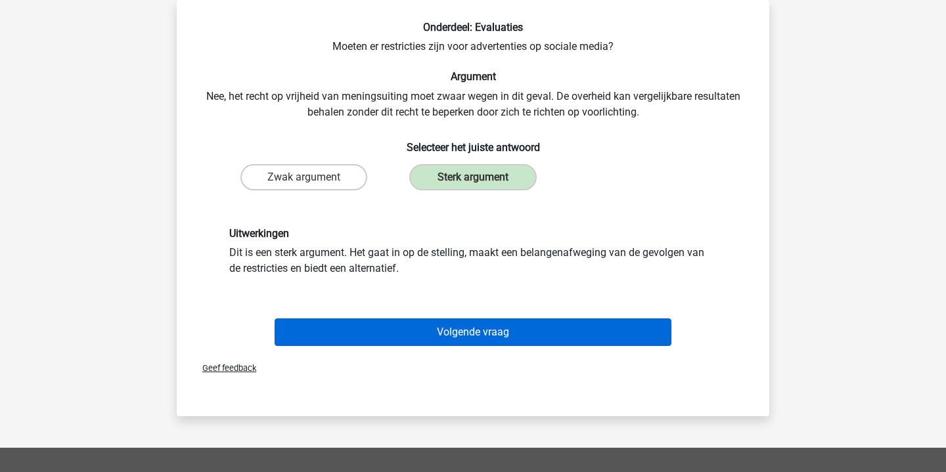
click at [504, 334] on button "Volgende vraag" at bounding box center [474, 333] width 398 height 28
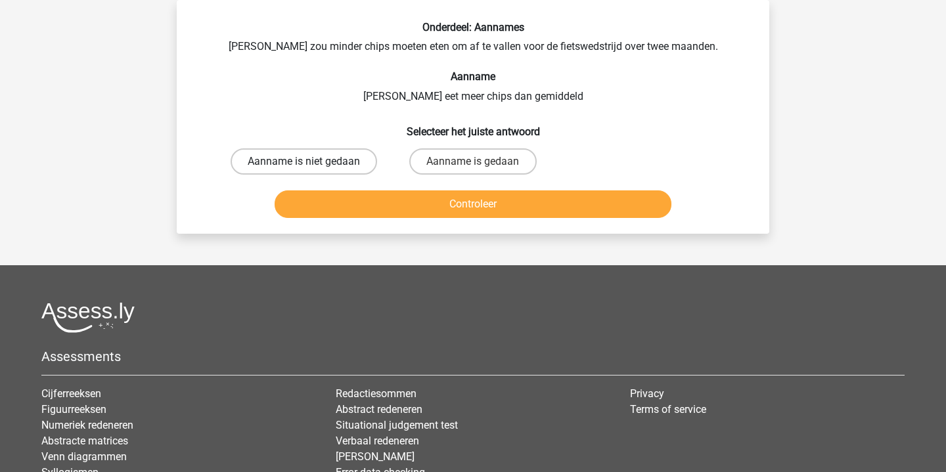
click at [314, 164] on label "Aanname is niet gedaan" at bounding box center [304, 161] width 147 height 26
click at [313, 164] on input "Aanname is niet gedaan" at bounding box center [308, 166] width 9 height 9
radio input "true"
click at [499, 217] on button "Controleer" at bounding box center [474, 205] width 398 height 28
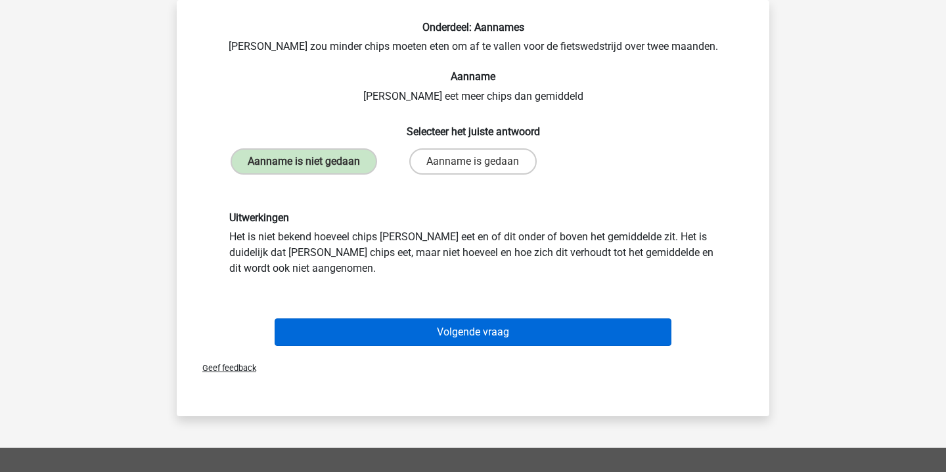
click at [488, 346] on button "Volgende vraag" at bounding box center [474, 333] width 398 height 28
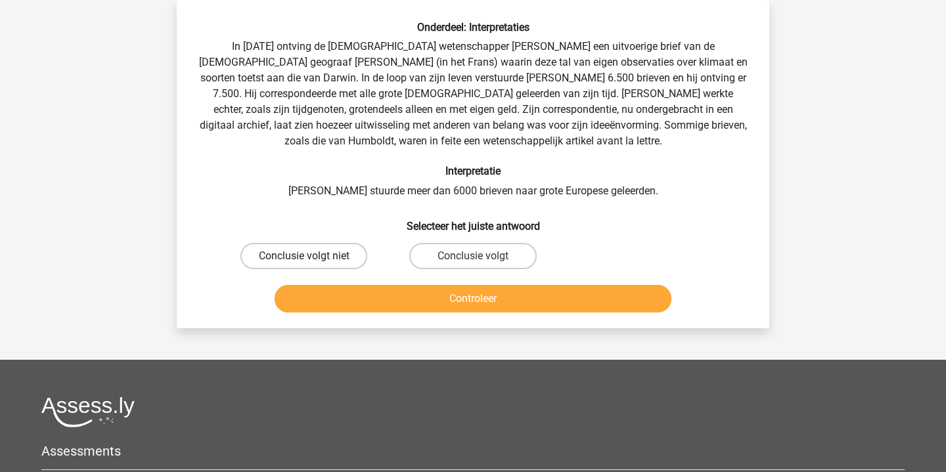
click at [325, 251] on label "Conclusie volgt niet" at bounding box center [303, 256] width 127 height 26
click at [313, 256] on input "Conclusie volgt niet" at bounding box center [308, 260] width 9 height 9
radio input "true"
click at [488, 294] on button "Controleer" at bounding box center [474, 299] width 398 height 28
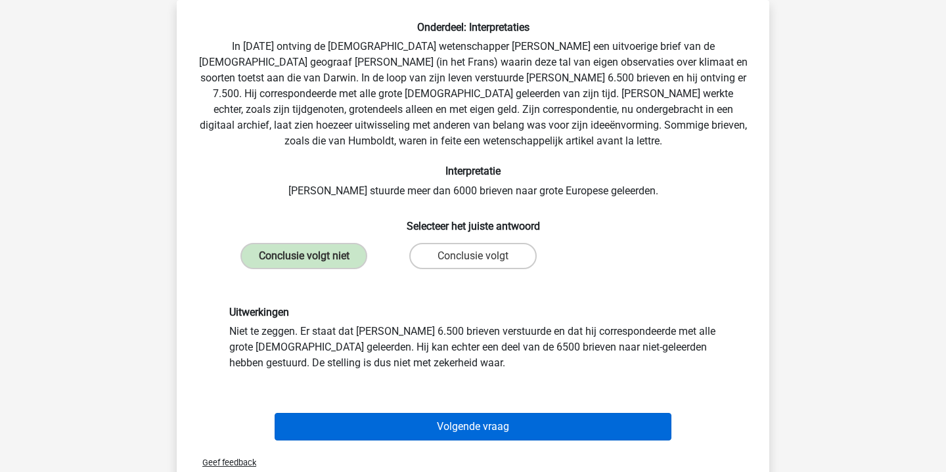
click at [461, 421] on button "Volgende vraag" at bounding box center [474, 427] width 398 height 28
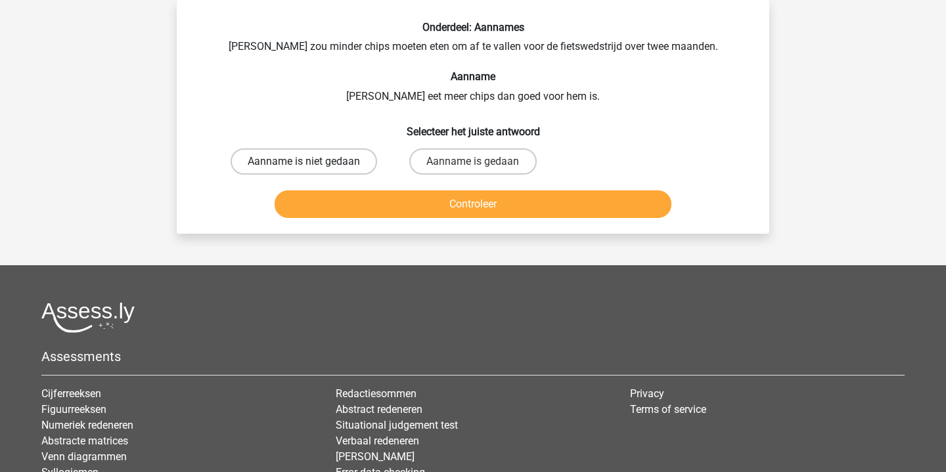
click at [355, 161] on label "Aanname is niet gedaan" at bounding box center [304, 161] width 147 height 26
click at [313, 162] on input "Aanname is niet gedaan" at bounding box center [308, 166] width 9 height 9
radio input "true"
click at [509, 216] on button "Controleer" at bounding box center [474, 205] width 398 height 28
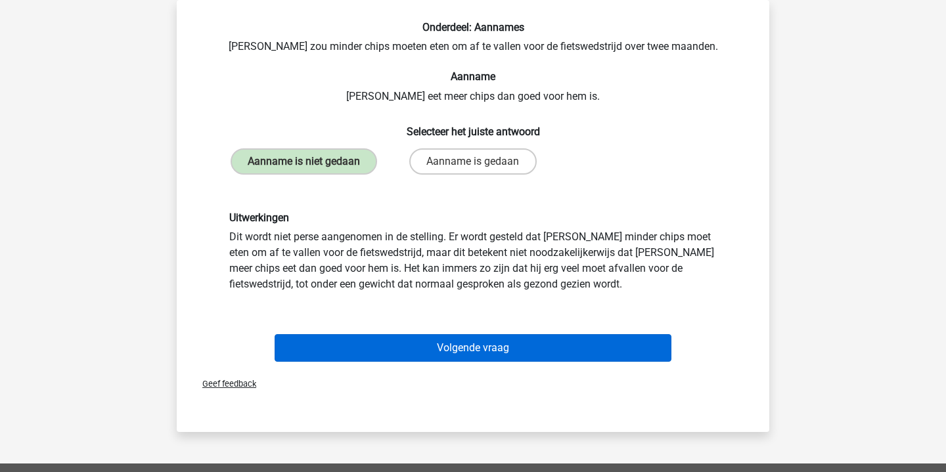
click at [483, 359] on button "Volgende vraag" at bounding box center [474, 348] width 398 height 28
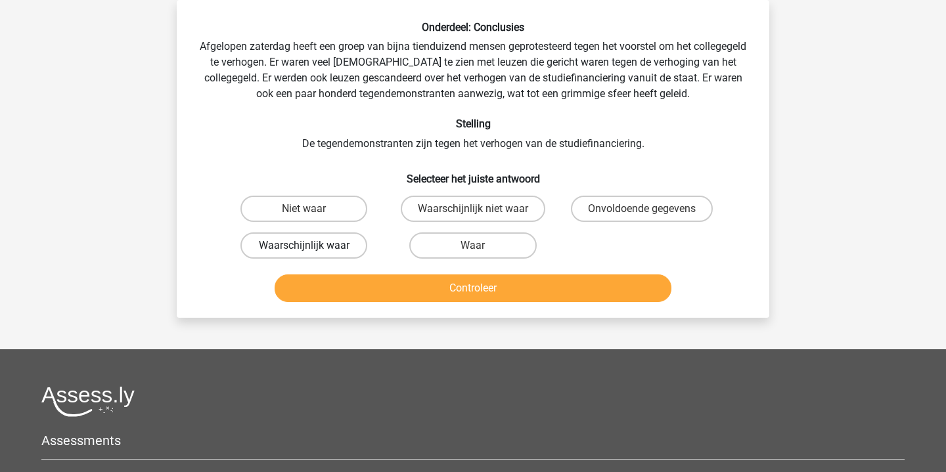
click at [333, 256] on label "Waarschijnlijk waar" at bounding box center [303, 246] width 127 height 26
click at [313, 254] on input "Waarschijnlijk waar" at bounding box center [308, 250] width 9 height 9
radio input "true"
click at [526, 289] on button "Controleer" at bounding box center [474, 289] width 398 height 28
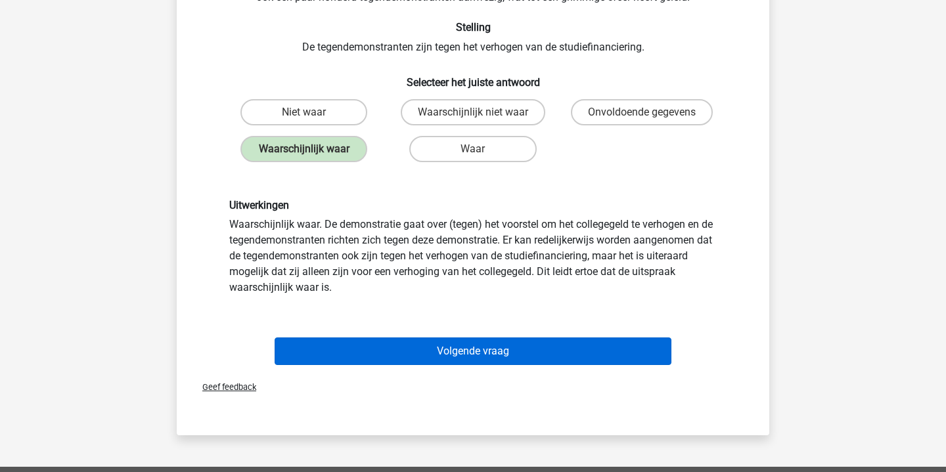
click at [491, 350] on button "Volgende vraag" at bounding box center [474, 352] width 398 height 28
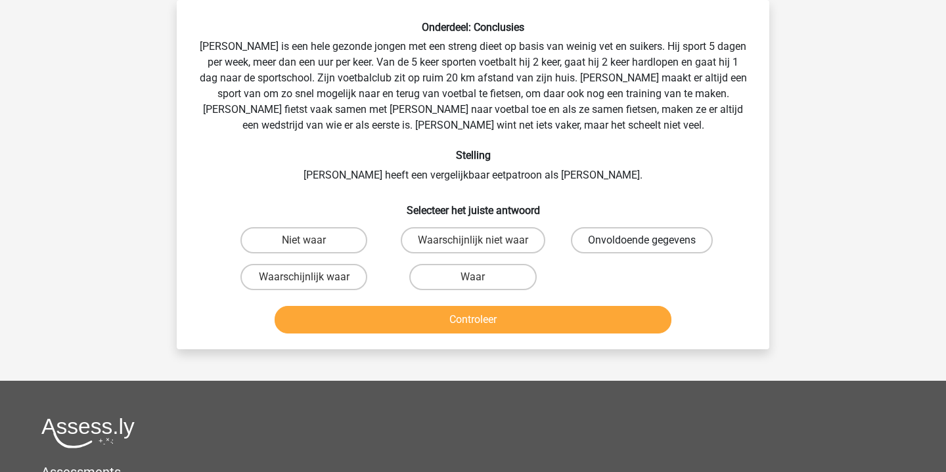
click at [653, 237] on label "Onvoldoende gegevens" at bounding box center [642, 240] width 142 height 26
click at [650, 240] on input "Onvoldoende gegevens" at bounding box center [646, 244] width 9 height 9
radio input "true"
click at [516, 322] on button "Controleer" at bounding box center [474, 320] width 398 height 28
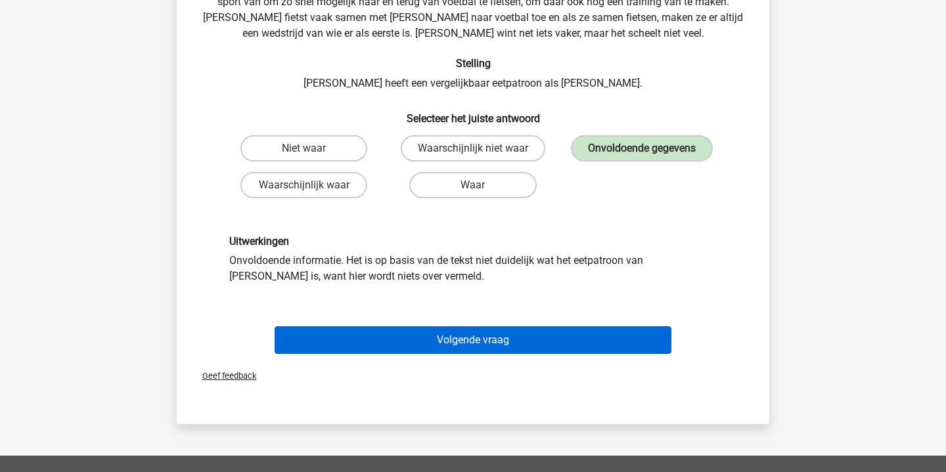
click at [480, 343] on button "Volgende vraag" at bounding box center [474, 341] width 398 height 28
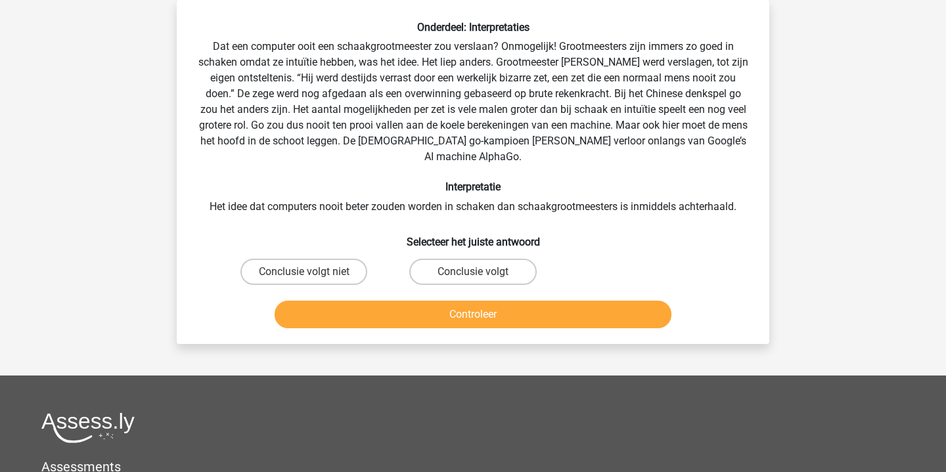
click at [473, 272] on input "Conclusie volgt" at bounding box center [477, 276] width 9 height 9
radio input "true"
click at [492, 301] on button "Controleer" at bounding box center [474, 315] width 398 height 28
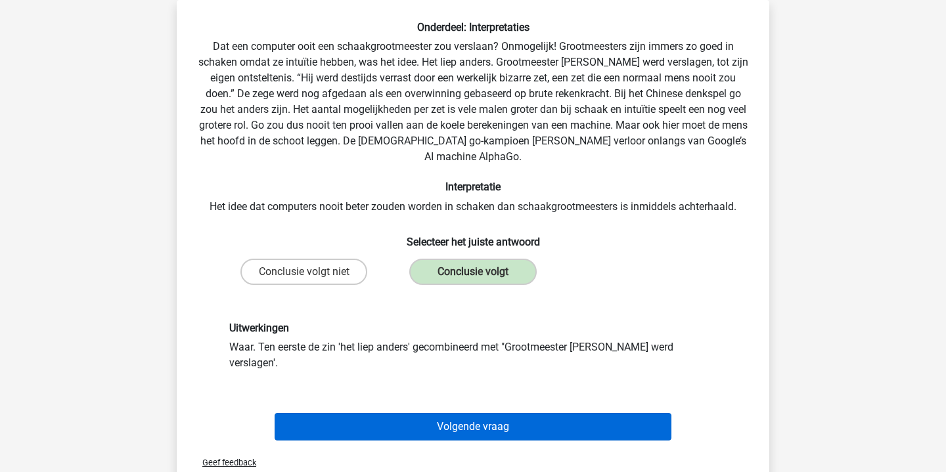
click at [465, 413] on button "Volgende vraag" at bounding box center [474, 427] width 398 height 28
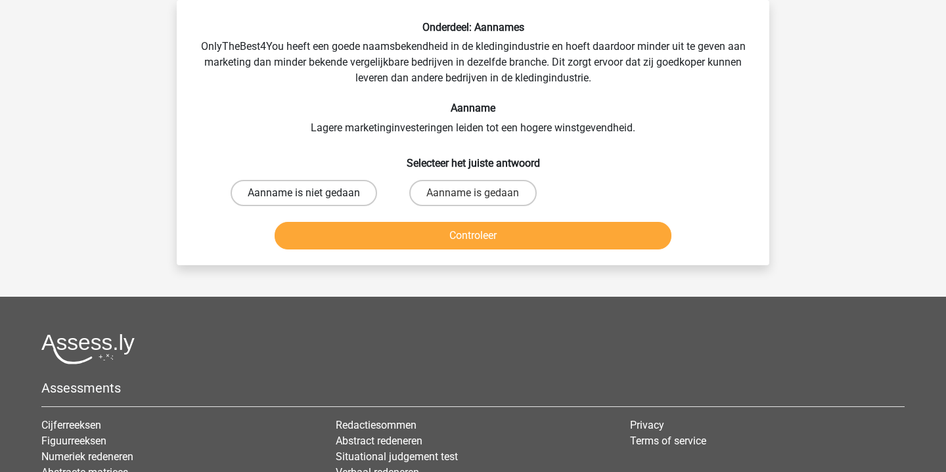
click at [317, 186] on label "Aanname is niet gedaan" at bounding box center [304, 193] width 147 height 26
click at [313, 193] on input "Aanname is niet gedaan" at bounding box center [308, 197] width 9 height 9
radio input "true"
click at [484, 247] on button "Controleer" at bounding box center [474, 236] width 398 height 28
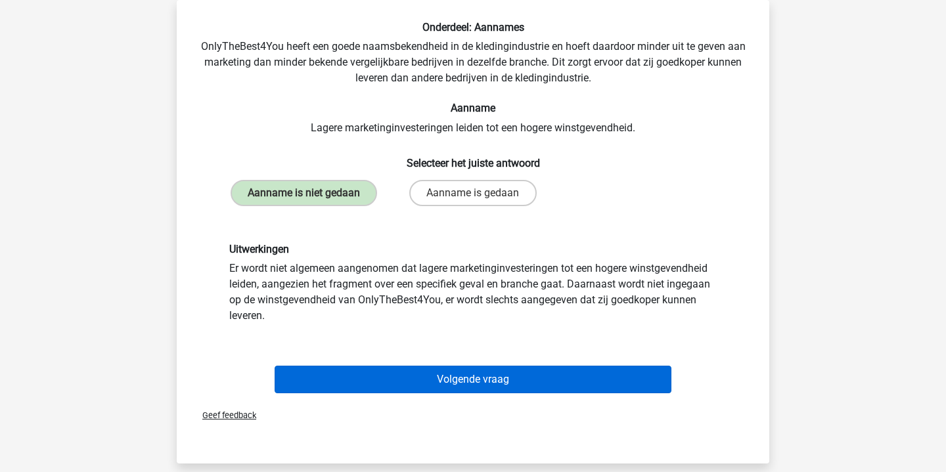
click at [491, 394] on button "Volgende vraag" at bounding box center [474, 380] width 398 height 28
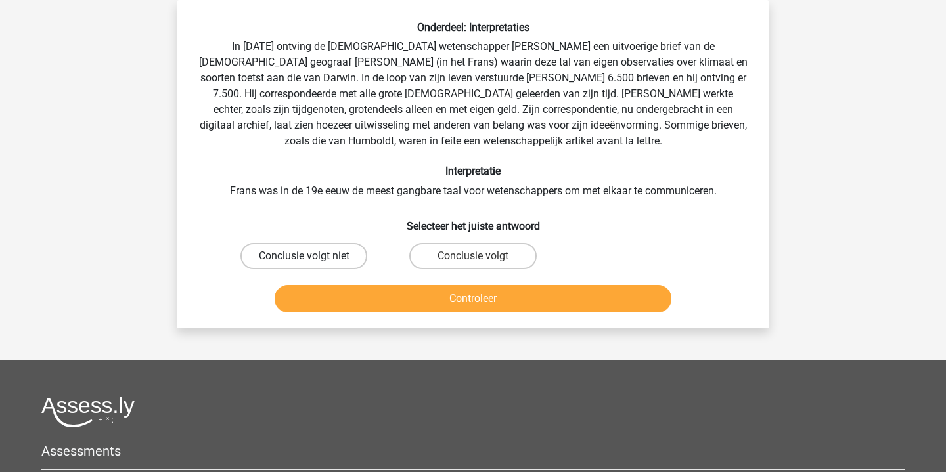
click at [338, 253] on label "Conclusie volgt niet" at bounding box center [303, 256] width 127 height 26
click at [313, 256] on input "Conclusie volgt niet" at bounding box center [308, 260] width 9 height 9
radio input "true"
click at [485, 295] on button "Controleer" at bounding box center [474, 299] width 398 height 28
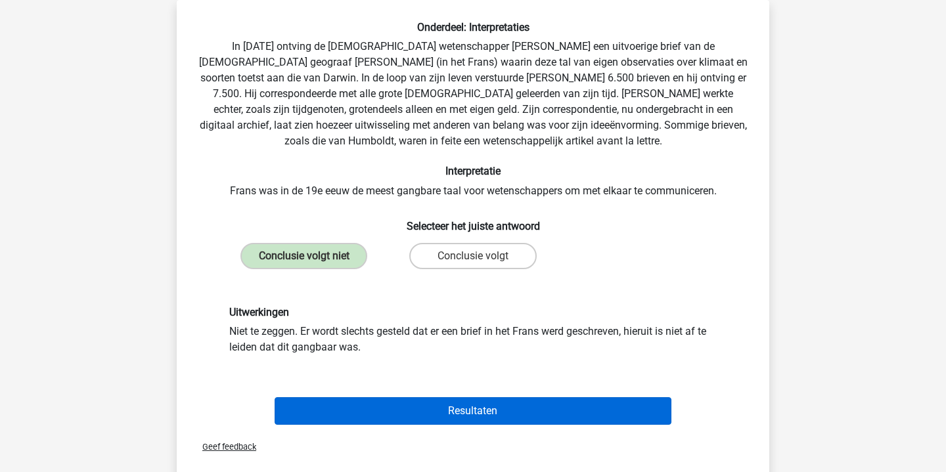
click at [484, 419] on button "Resultaten" at bounding box center [474, 412] width 398 height 28
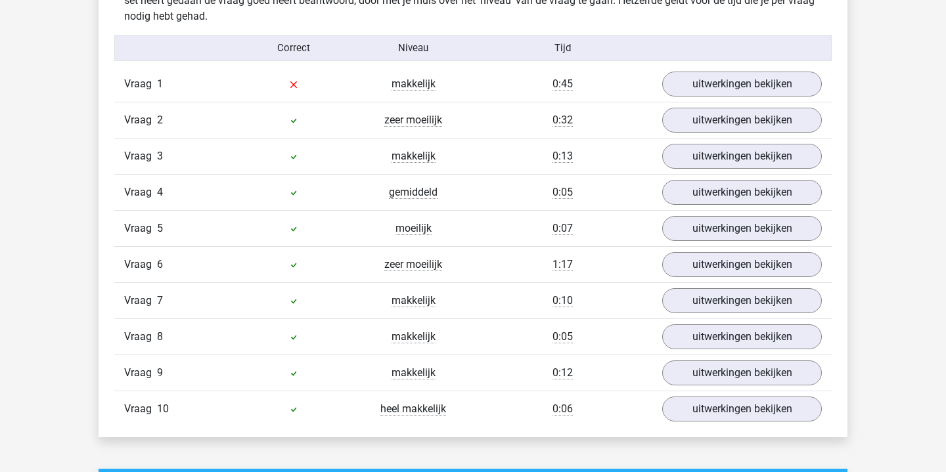
scroll to position [836, 0]
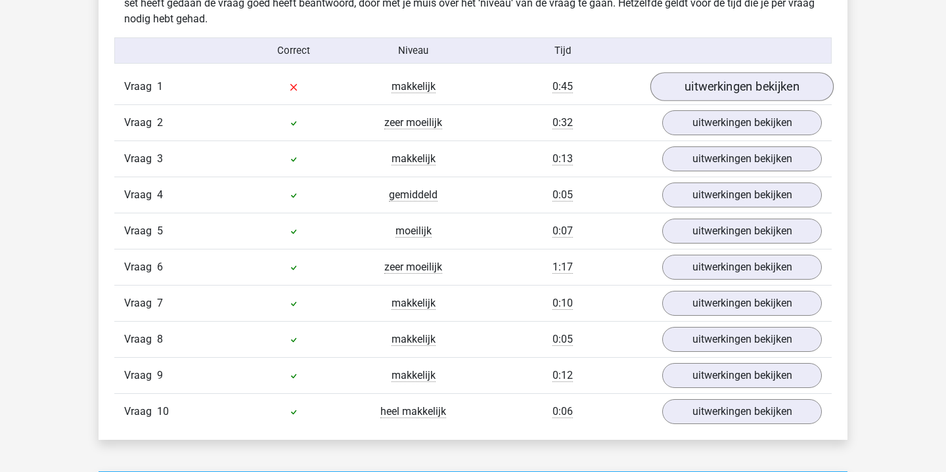
click at [721, 80] on link "uitwerkingen bekijken" at bounding box center [741, 86] width 183 height 29
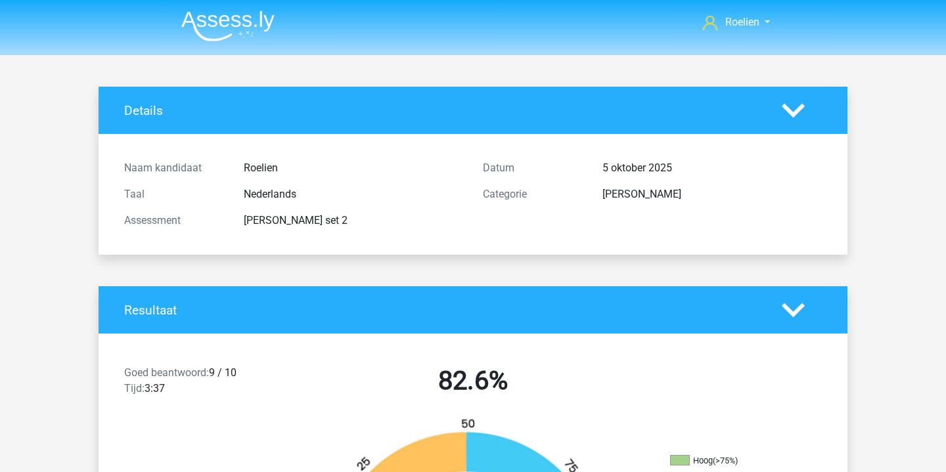
scroll to position [0, 0]
